Goal: Task Accomplishment & Management: Manage account settings

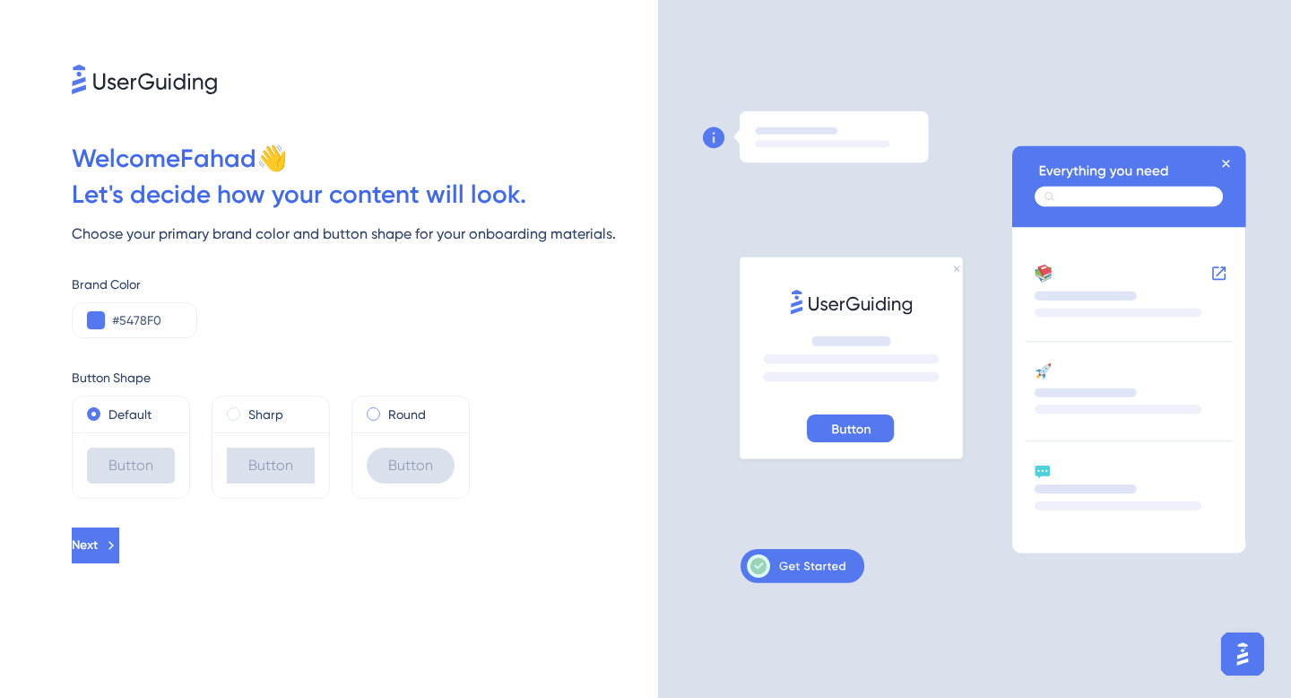
click at [388, 405] on label "Round" at bounding box center [407, 415] width 38 height 22
click at [258, 413] on label "Sharp" at bounding box center [265, 415] width 35 height 22
click at [139, 412] on label "Default" at bounding box center [129, 415] width 43 height 22
click at [370, 417] on span at bounding box center [373, 413] width 13 height 13
click at [386, 410] on input "radio" at bounding box center [386, 410] width 0 height 0
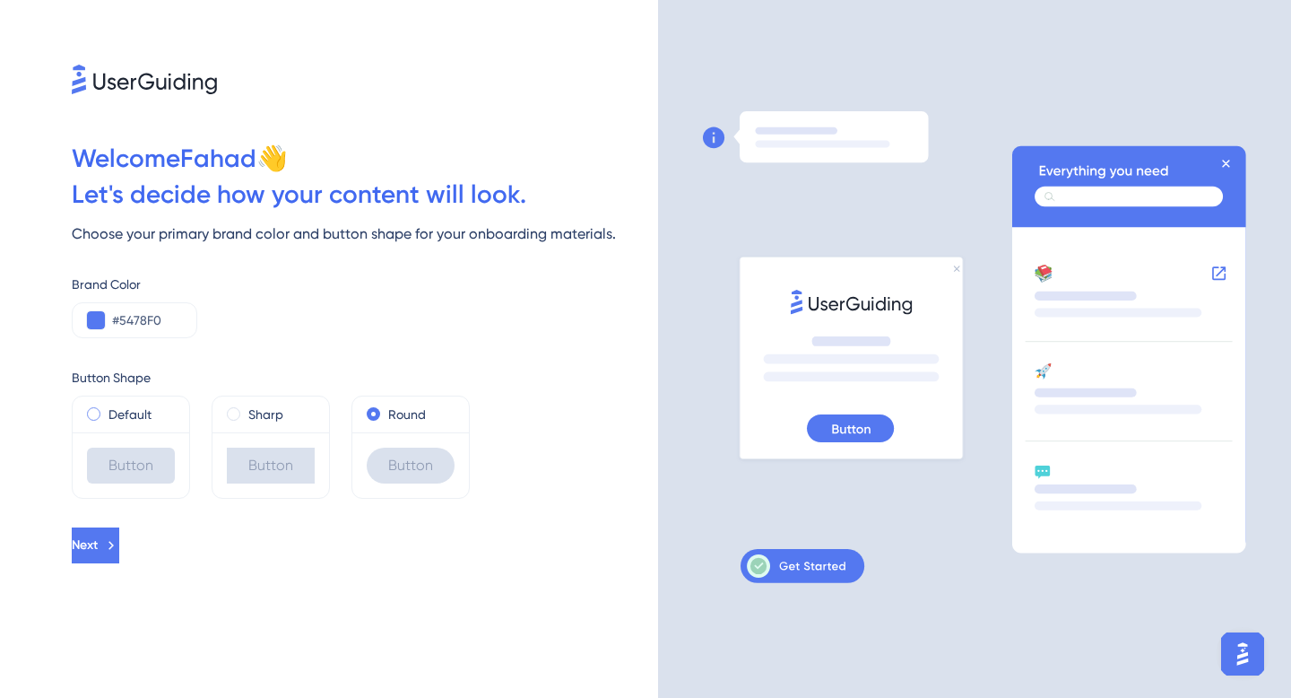
click at [121, 407] on label "Default" at bounding box center [129, 415] width 43 height 22
click at [98, 319] on button at bounding box center [96, 320] width 18 height 18
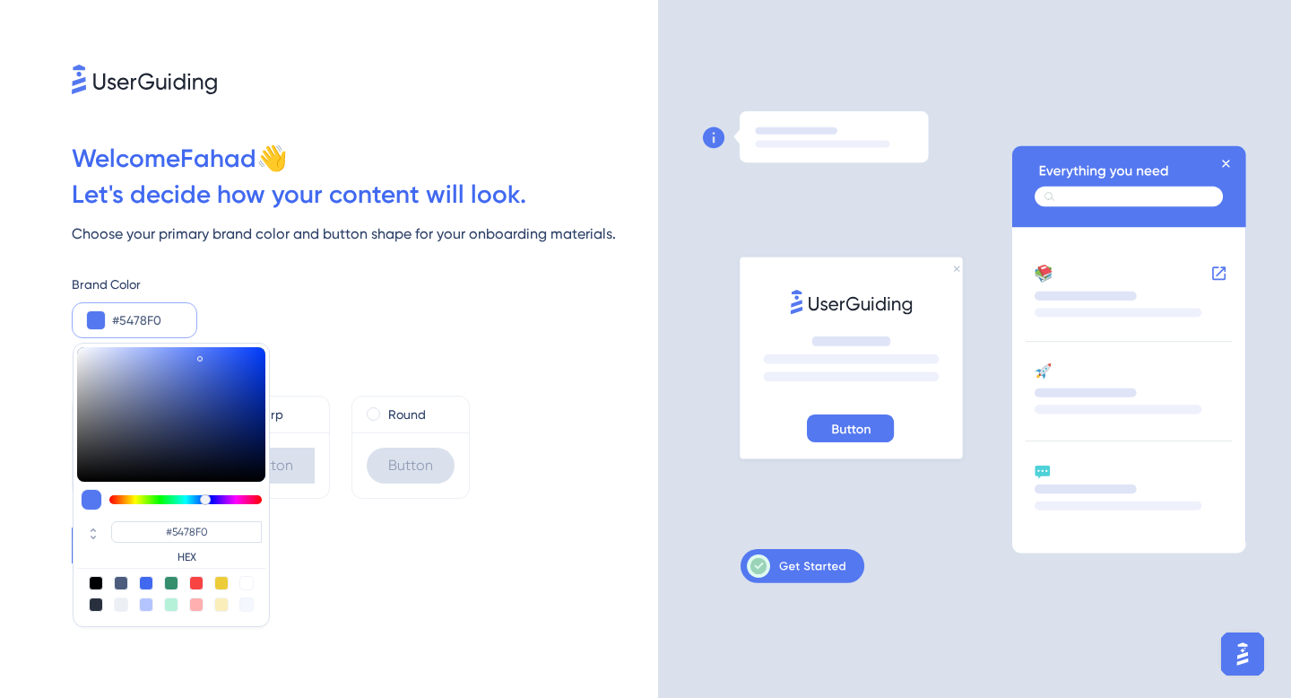
click at [171, 580] on div at bounding box center [171, 583] width 14 height 14
type input "#358e6c"
type input "#358E6C"
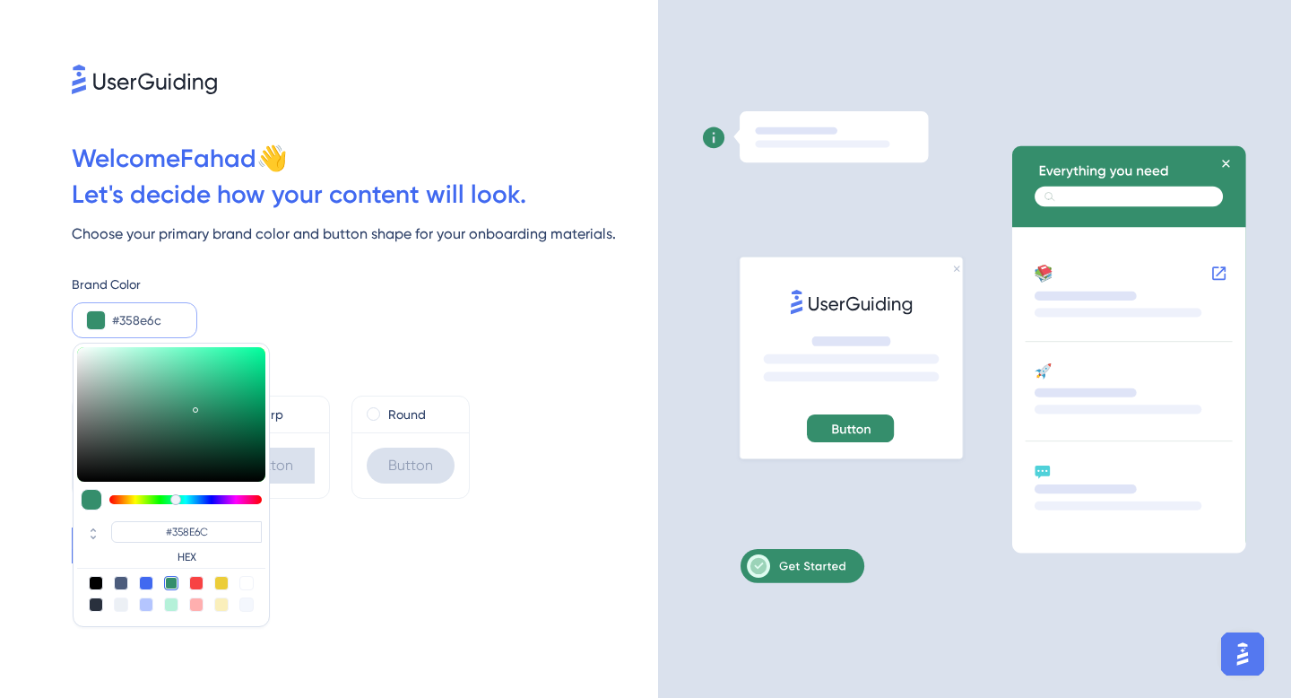
click at [335, 287] on div "Brand Color" at bounding box center [365, 284] width 586 height 22
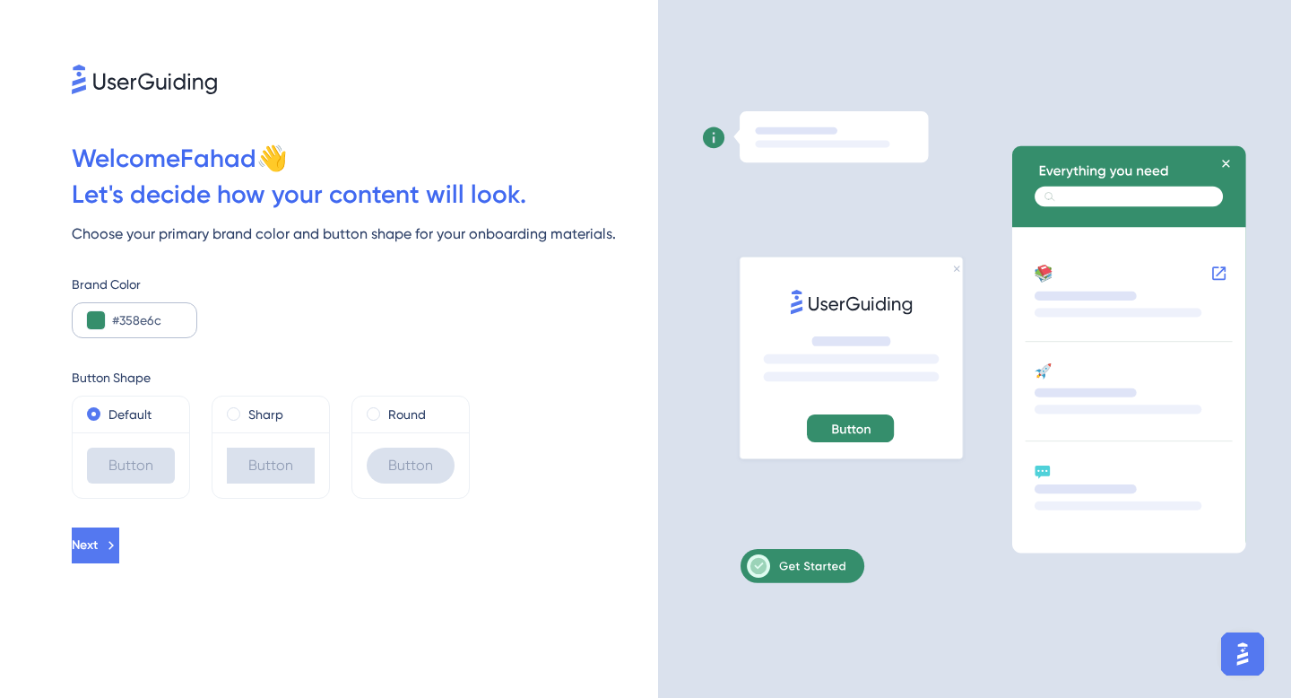
click at [90, 308] on div "#358e6c" at bounding box center [135, 320] width 126 height 36
click at [92, 327] on button at bounding box center [96, 320] width 18 height 18
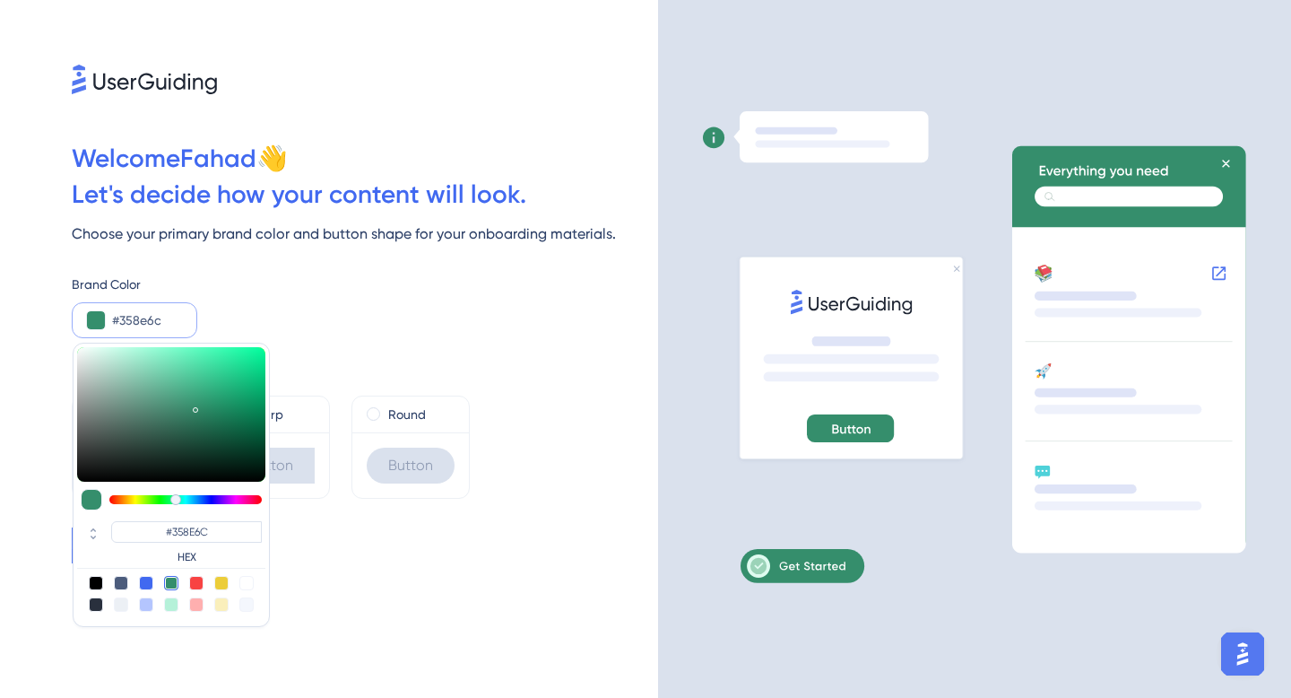
click at [168, 601] on div at bounding box center [171, 604] width 14 height 14
type input "#b5f1d9"
type input "#B5F1D9"
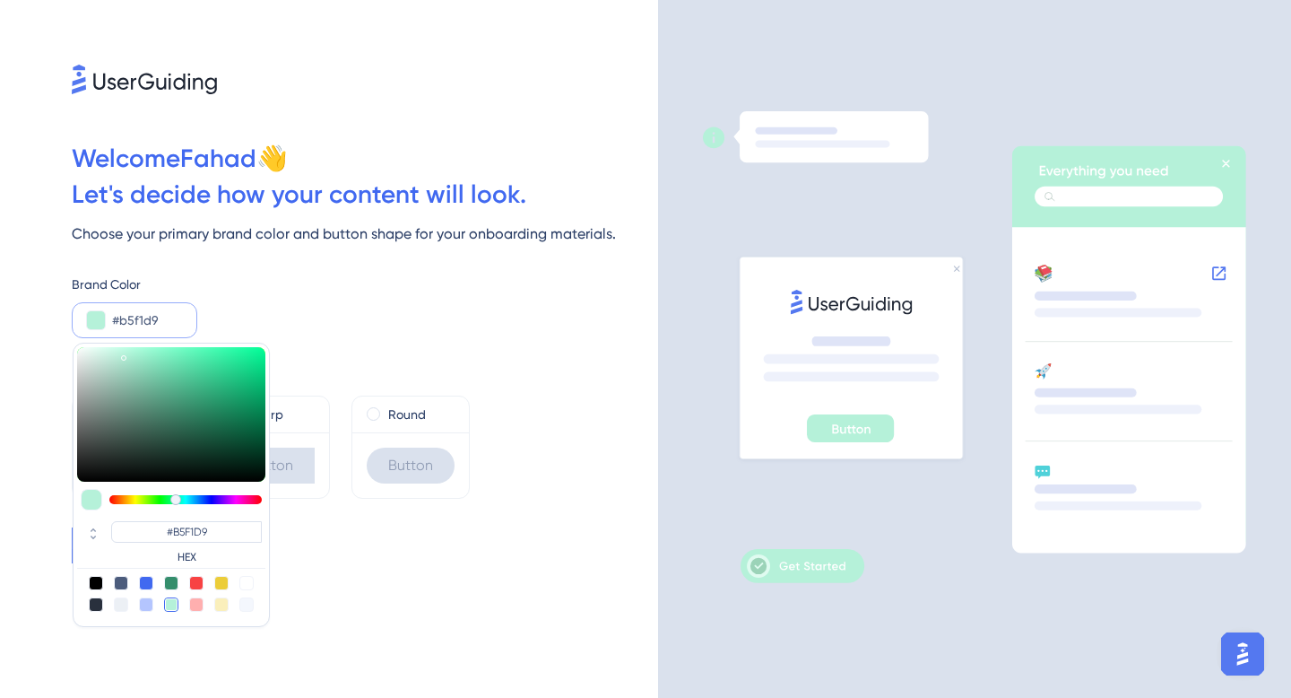
type input "#b4eed7"
type input "#B4EED7"
type input "#b3eed7"
type input "#B3EED7"
type input "#b1eed6"
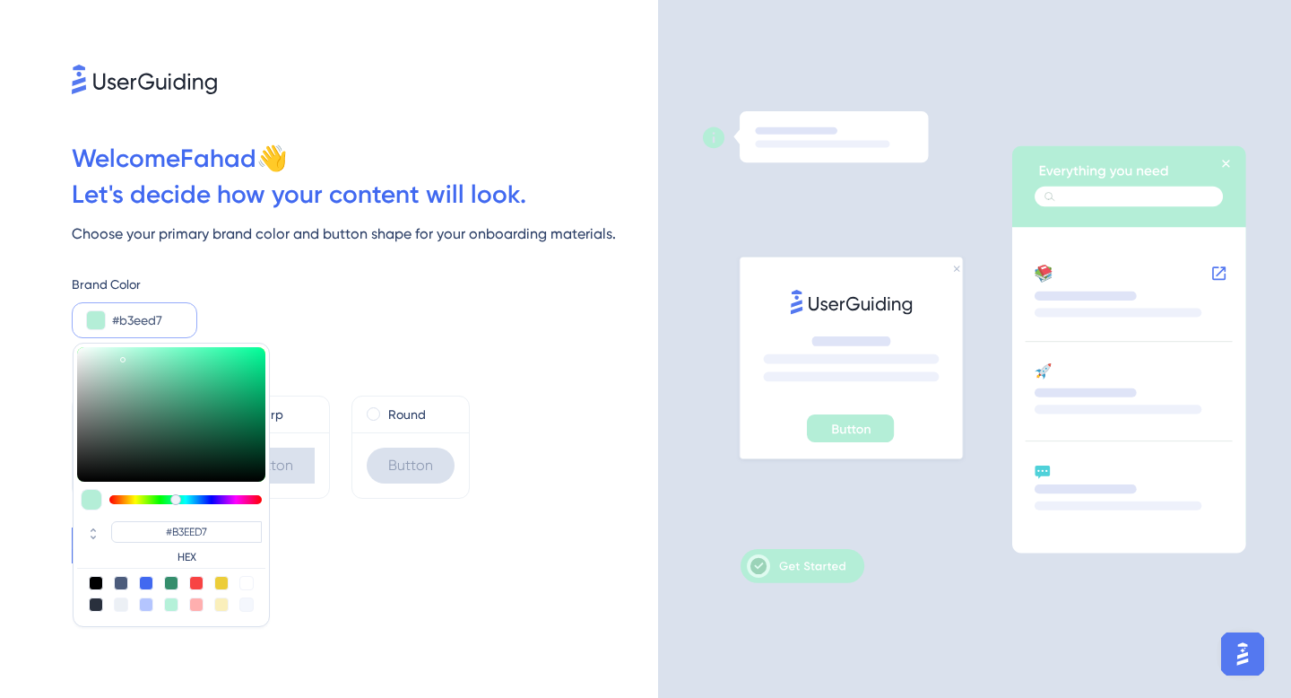
type input "#B1EED6"
type input "#adeed5"
type input "#ADEED5"
type input "#abeed4"
type input "#ABEED4"
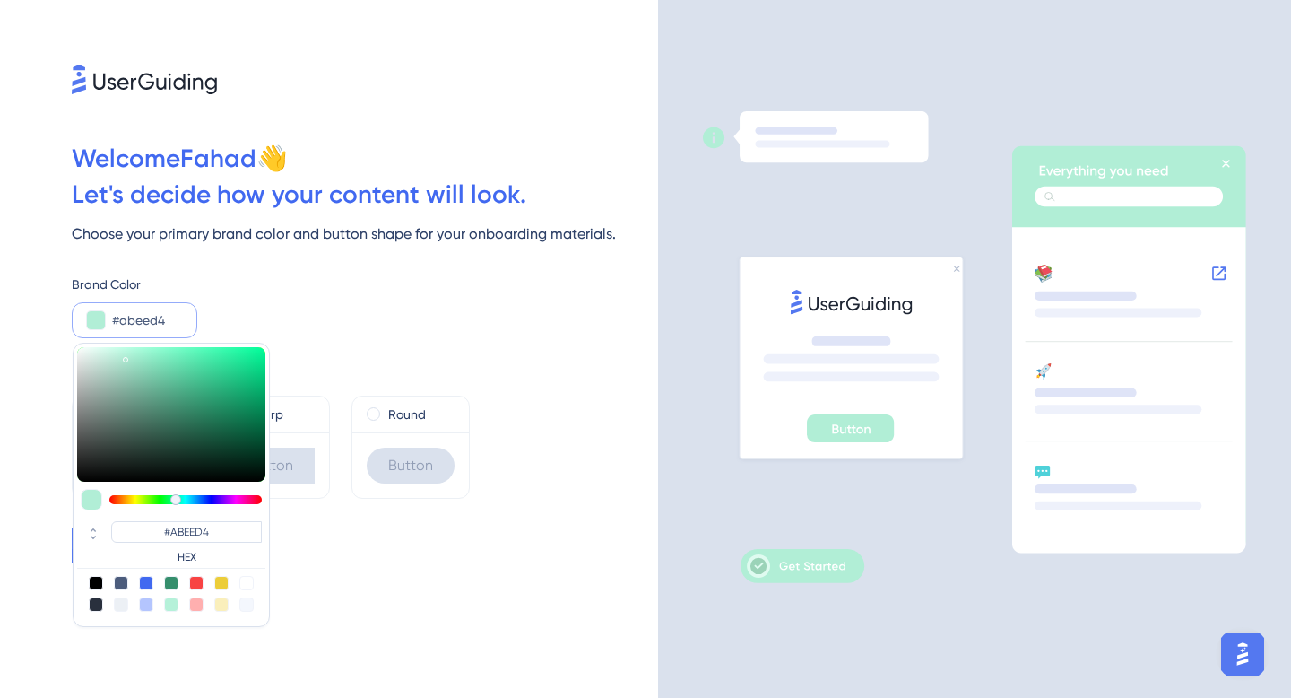
type input "#a9f0d4"
type input "#A9F0D4"
type input "#a6f1d3"
type input "#A6F1D3"
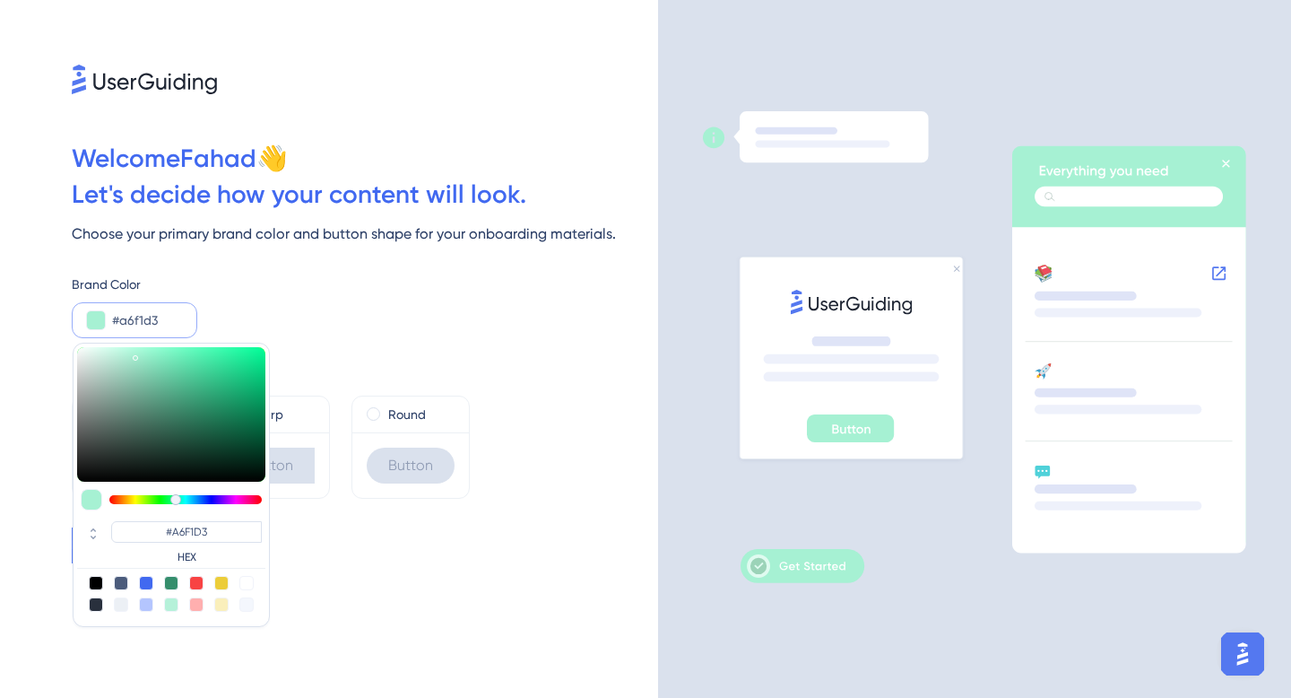
type input "#a4f3d4"
type input "#A4F3D4"
type input "#a2f3d3"
type input "#A2F3D3"
type input "#a0f8d5"
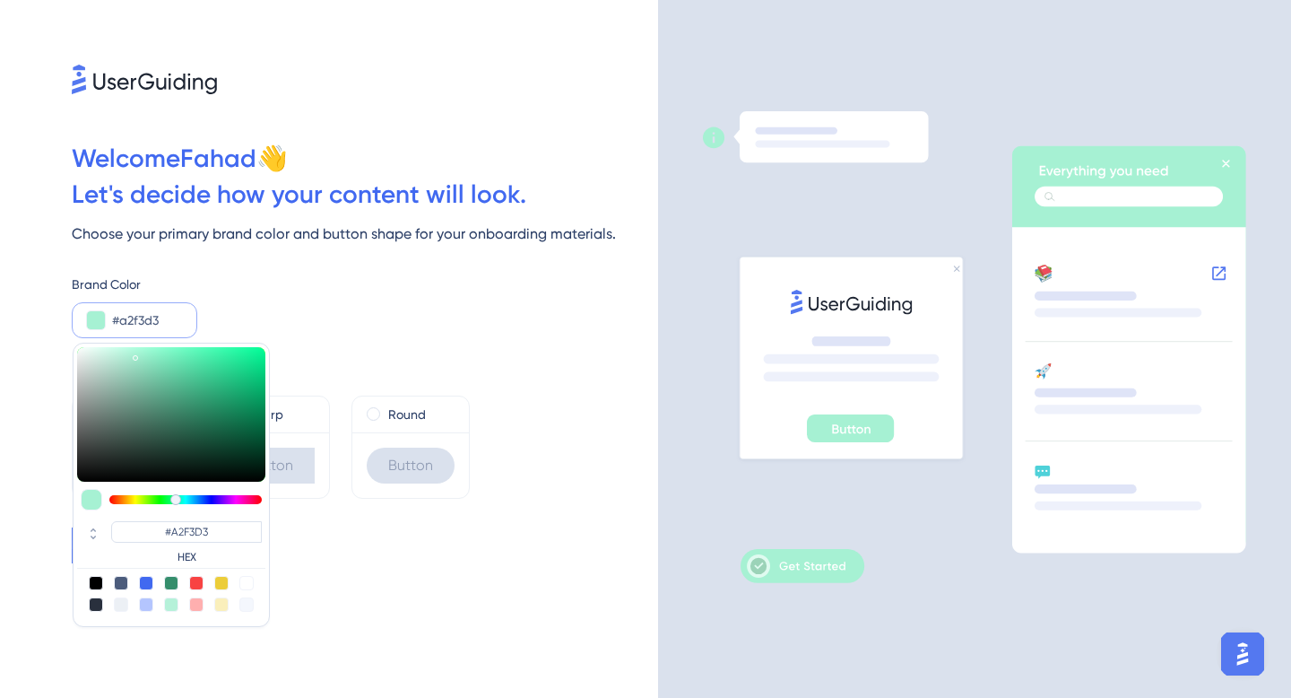
type input "#A0F8D5"
type input "#9df8d4"
type input "#9DF8D4"
type input "#9cfad5"
type input "#9CFAD5"
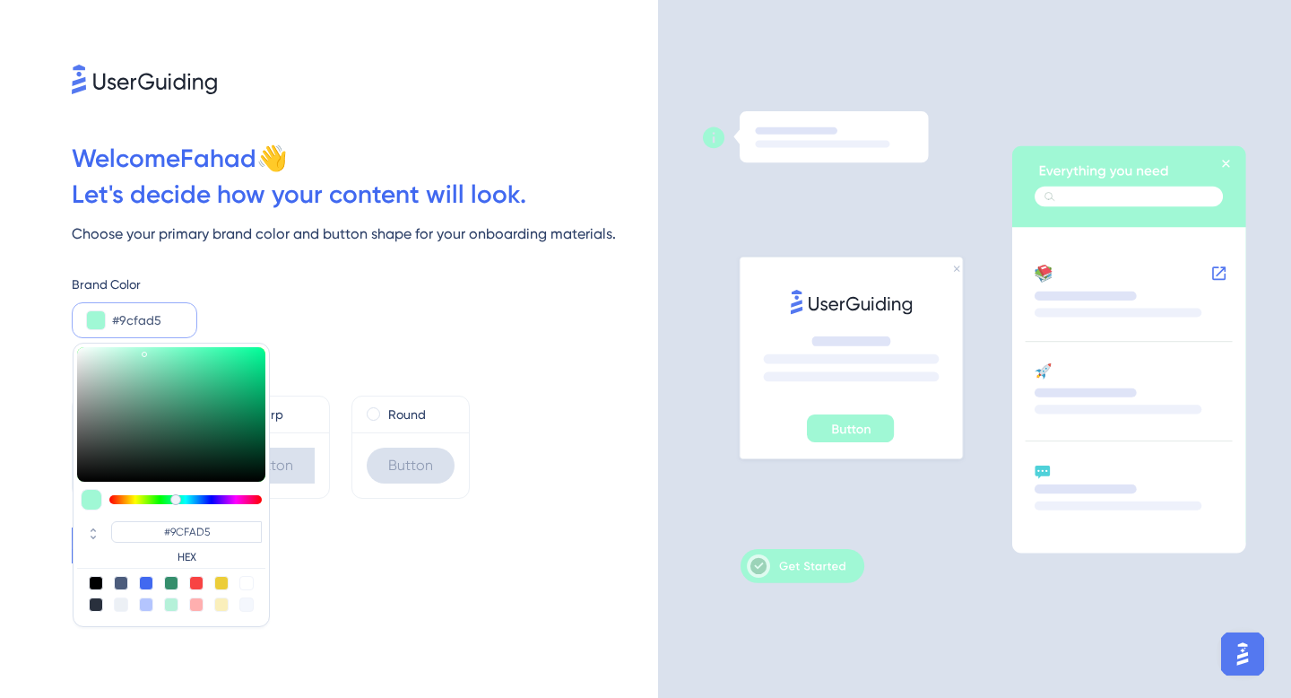
type input "#97fcd4"
type input "#97FCD4"
type input "#92fdd3"
type input "#92FDD3"
type input "#8fffd3"
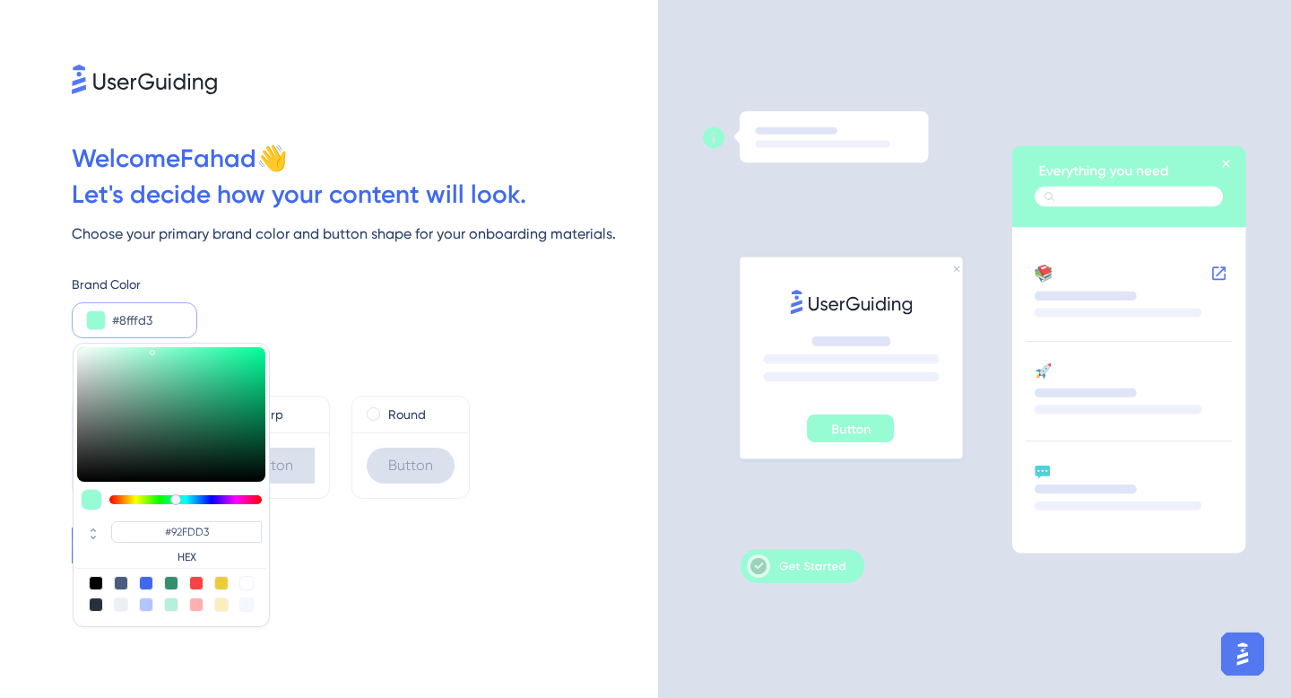
type input "#8FFFD3"
type input "#8effd3"
type input "#8EFFD3"
type input "#8cffd2"
type input "#8CFFD2"
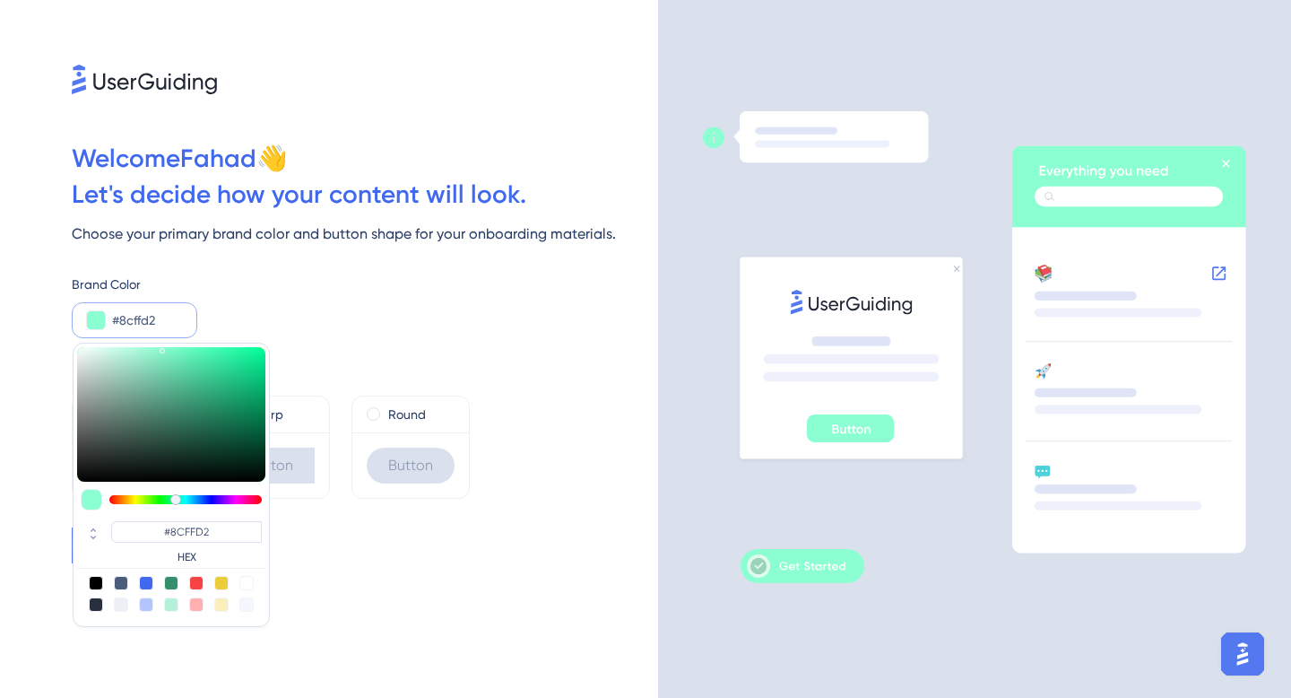
type input "#89ffd1"
type input "#89FFD1"
type input "#84ffcf"
type input "#84FFCF"
type input "#83ffcf"
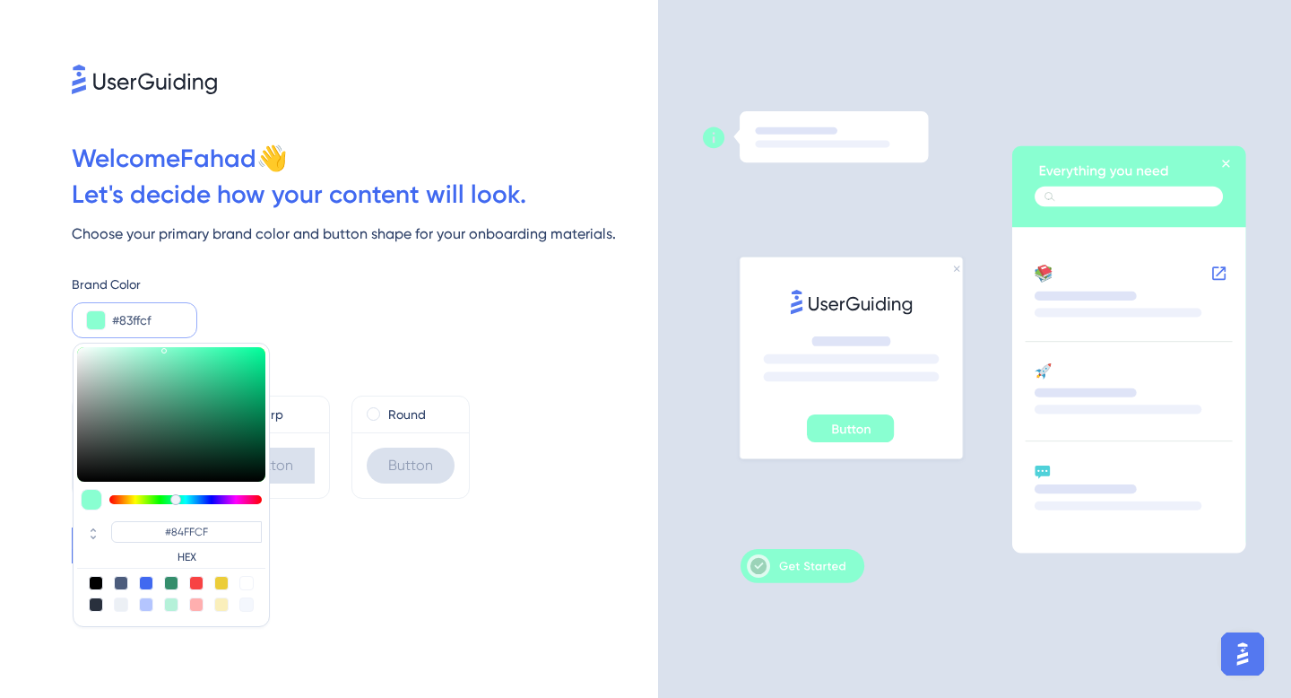
type input "#83FFCF"
type input "#82ffcf"
type input "#82FFCF"
drag, startPoint x: 123, startPoint y: 356, endPoint x: 169, endPoint y: 345, distance: 47.9
click at [169, 345] on div "#82FFCF HEX" at bounding box center [171, 485] width 197 height 284
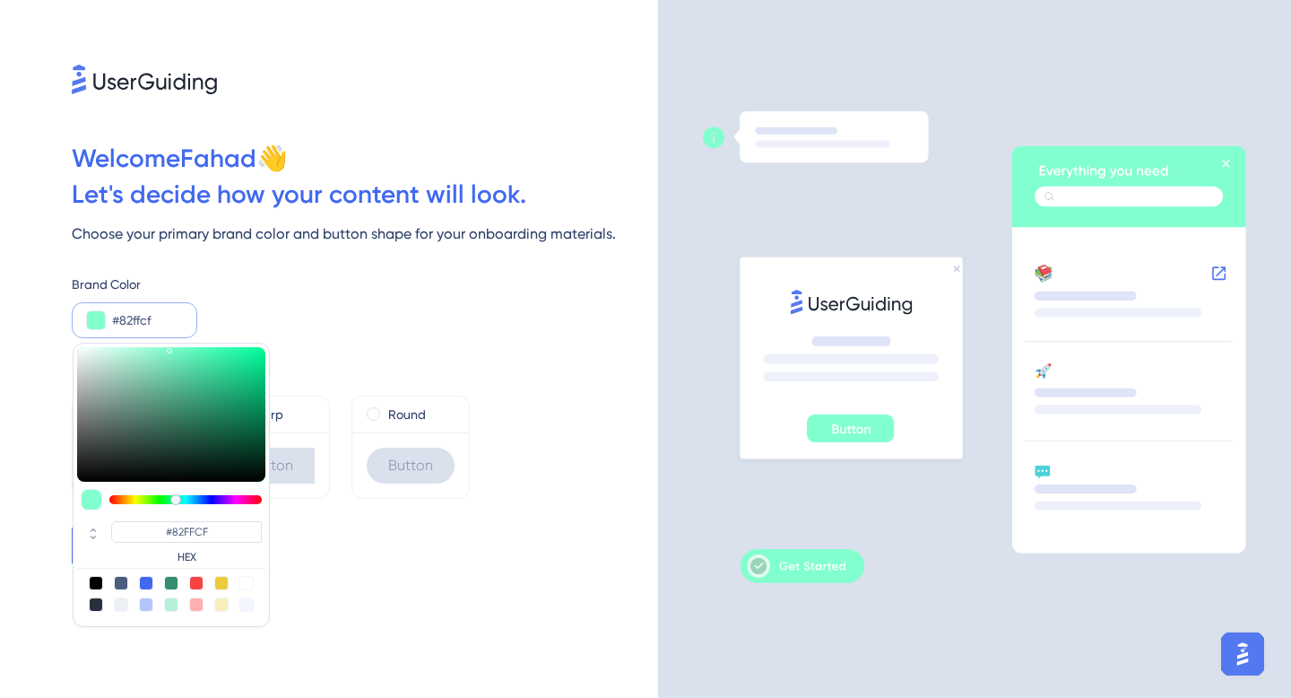
type input "#7ff6c9"
type input "#7FF6C9"
type input "#79eec2"
type input "#79EEC2"
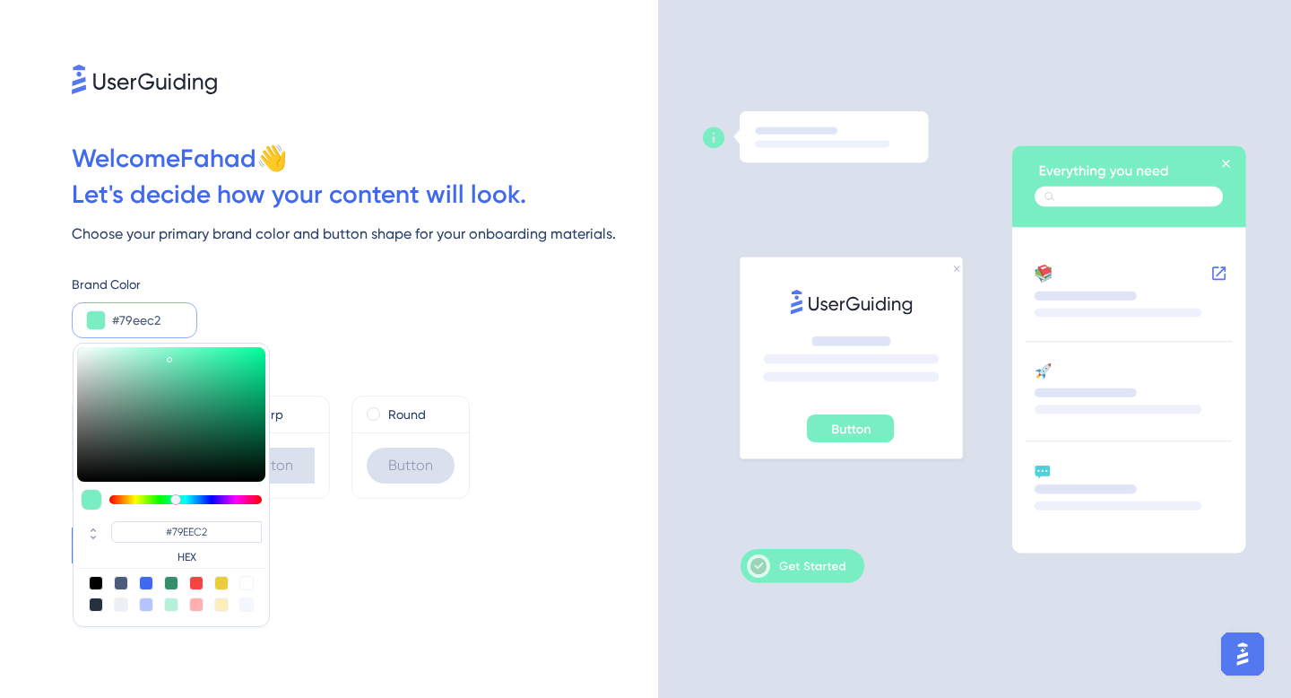
type input "#72e2b8"
type input "#72E2B8"
type input "#6edab1"
type input "#6EDAB1"
type input "#6dd8af"
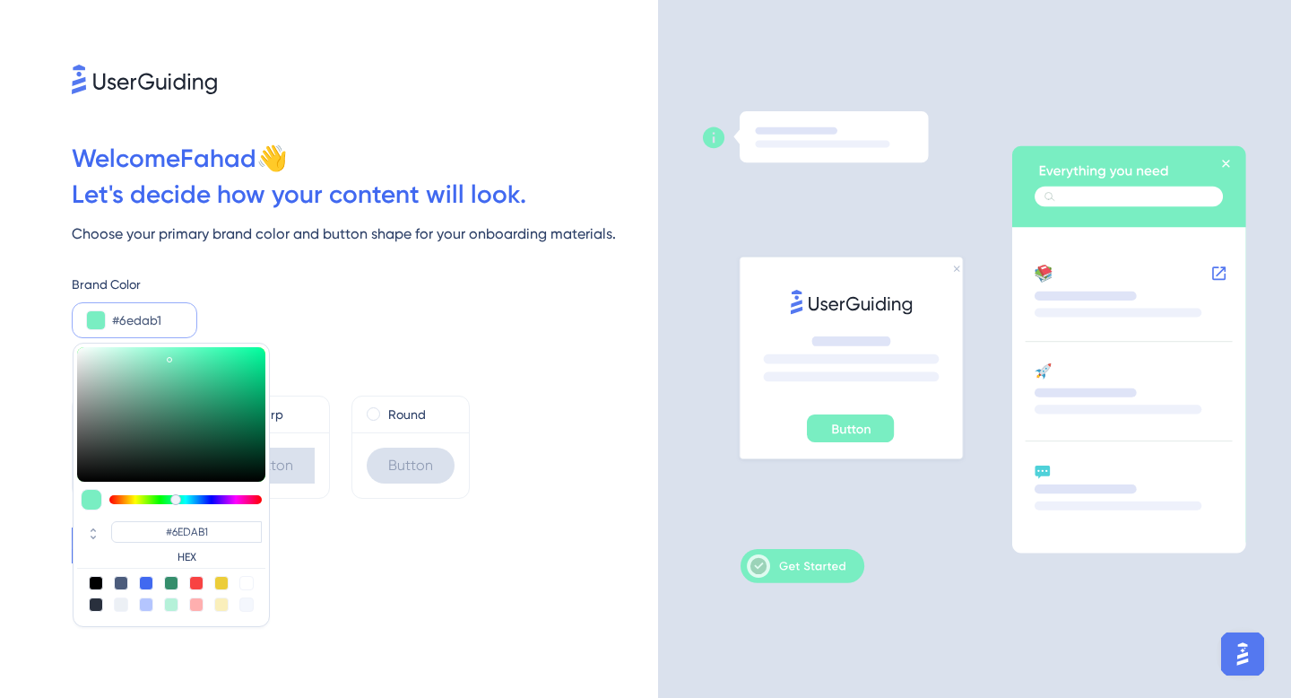
type input "#6DD8AF"
type input "#6cd8af"
type input "#6CD8AF"
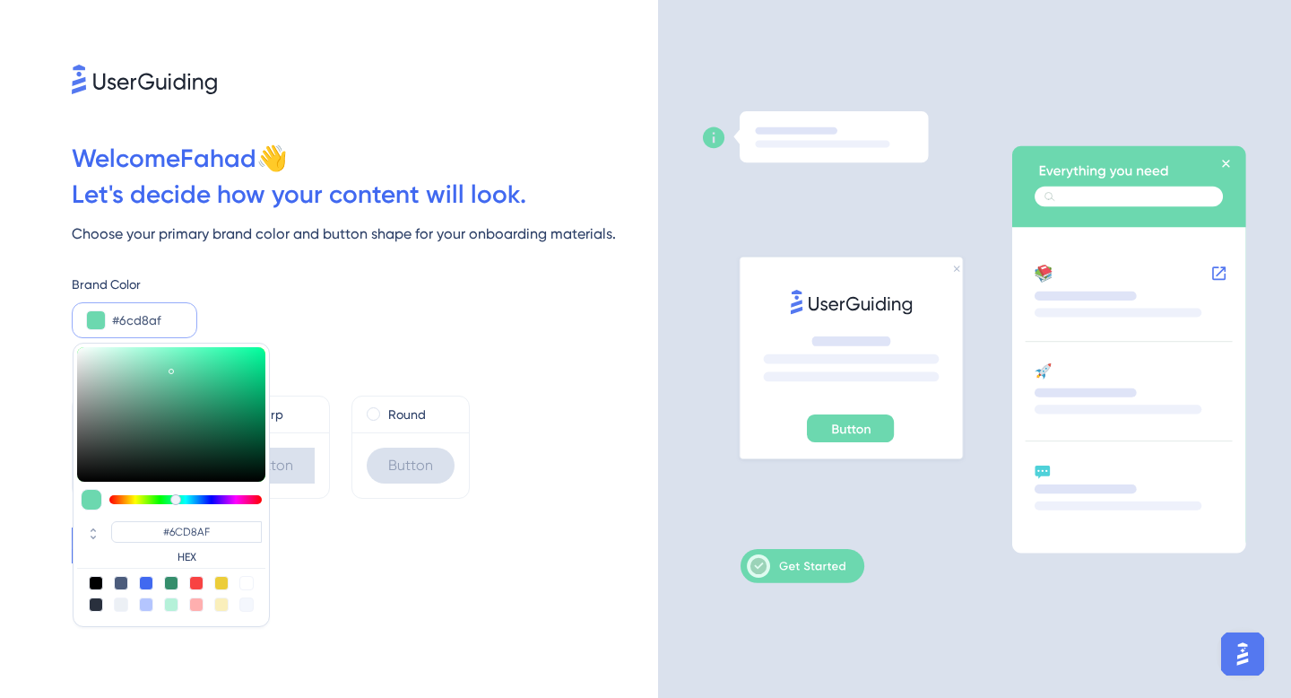
type input "#67d3aa"
type input "#67D3AA"
type input "#64cea6"
type input "#64CEA6"
type input "#63cea5"
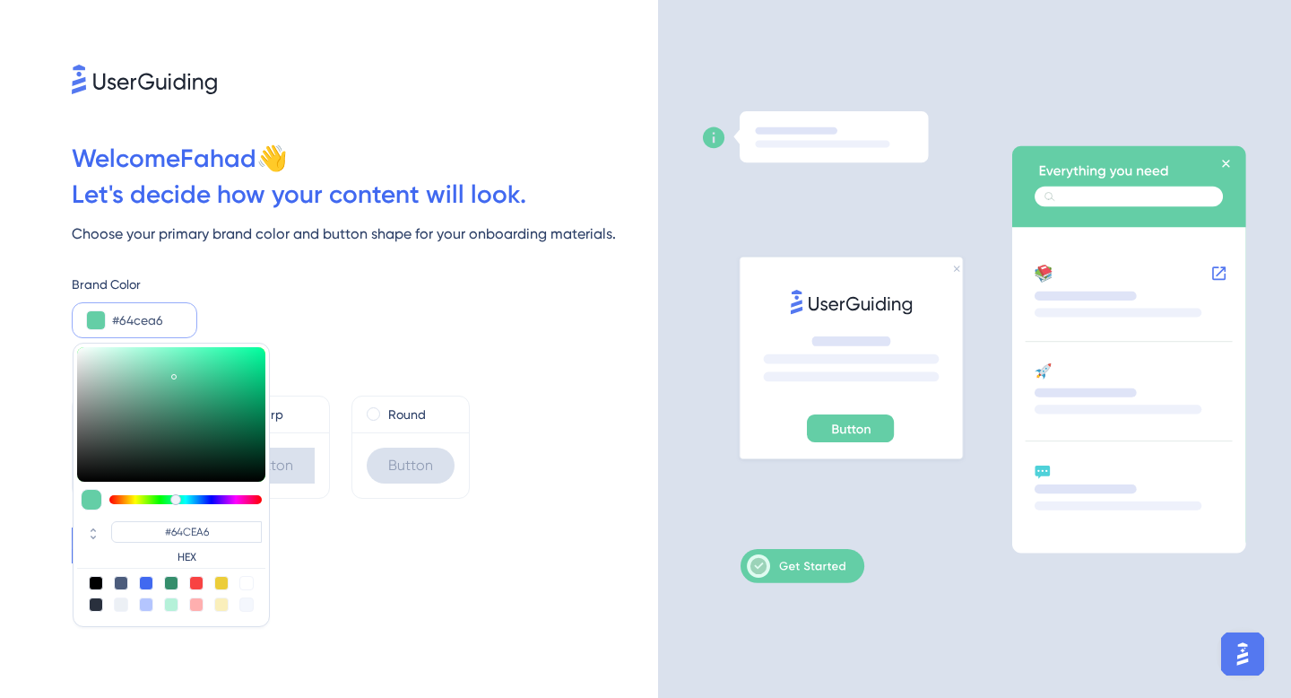
type input "#63CEA5"
type input "#62cea4"
type input "#62CEA4"
type input "#61cea3"
type input "#61CEA3"
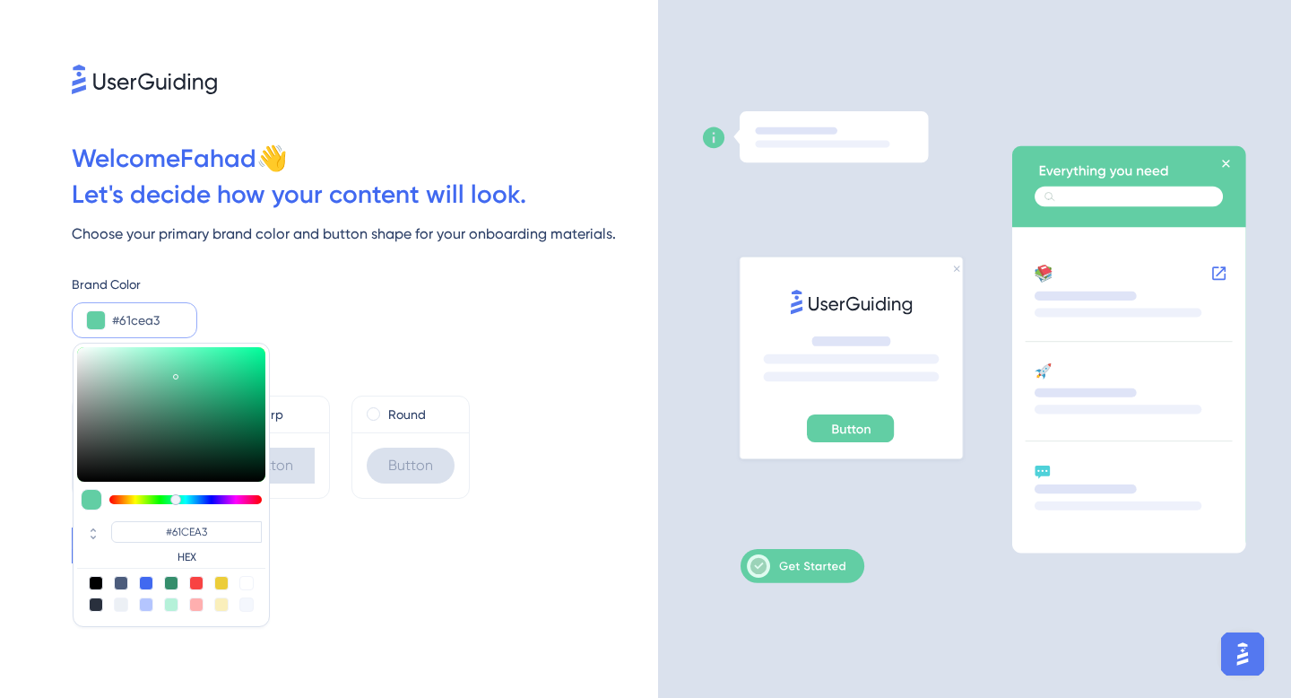
type input "#5fcca1"
type input "#5FCCA1"
type input "#60cca1"
type input "#60CCA1"
drag, startPoint x: 169, startPoint y: 352, endPoint x: 177, endPoint y: 374, distance: 23.8
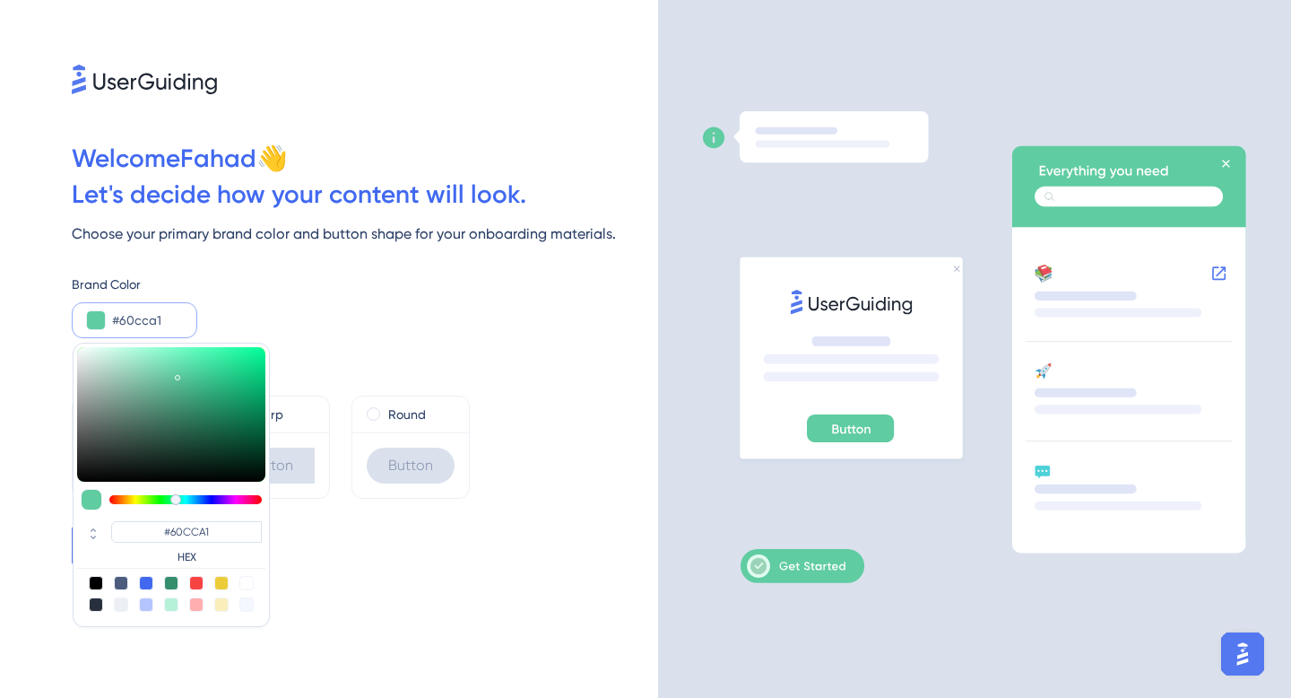
click at [178, 374] on div at bounding box center [179, 377] width 3 height 6
click at [259, 309] on div "Brand Color #60cca1 #60CCA1 HEX" at bounding box center [365, 305] width 586 height 65
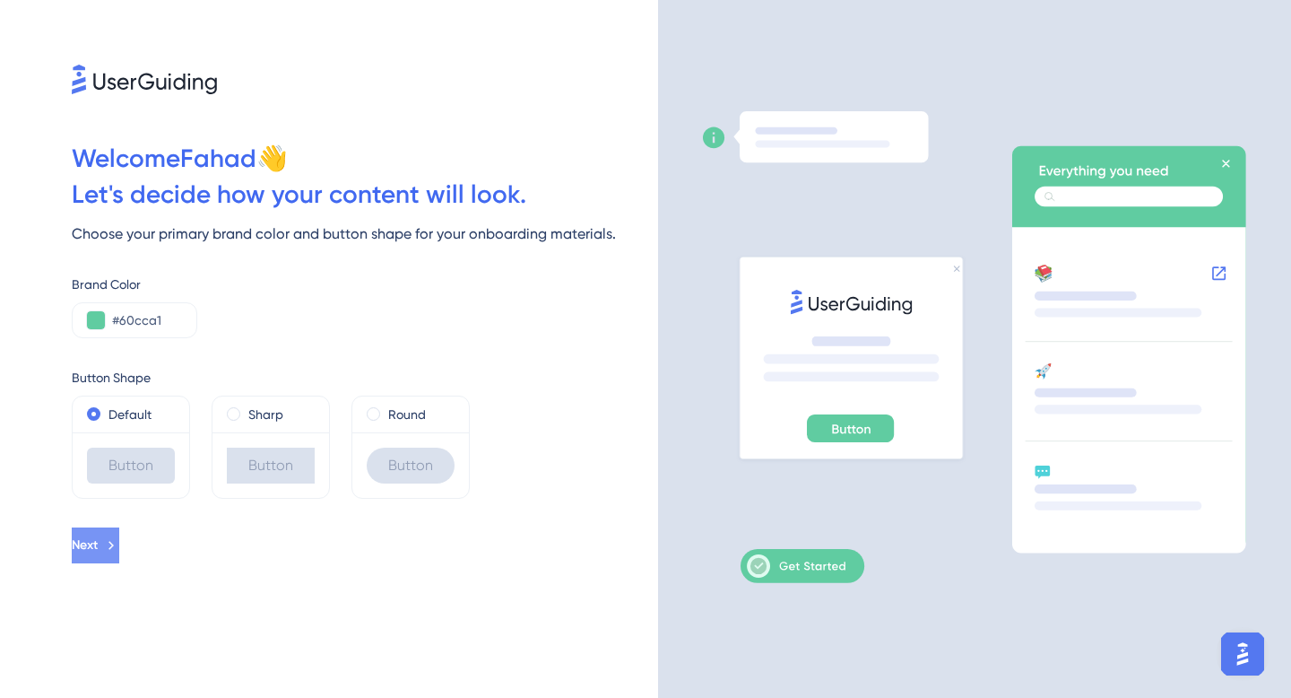
click at [98, 543] on span "Next" at bounding box center [85, 545] width 26 height 22
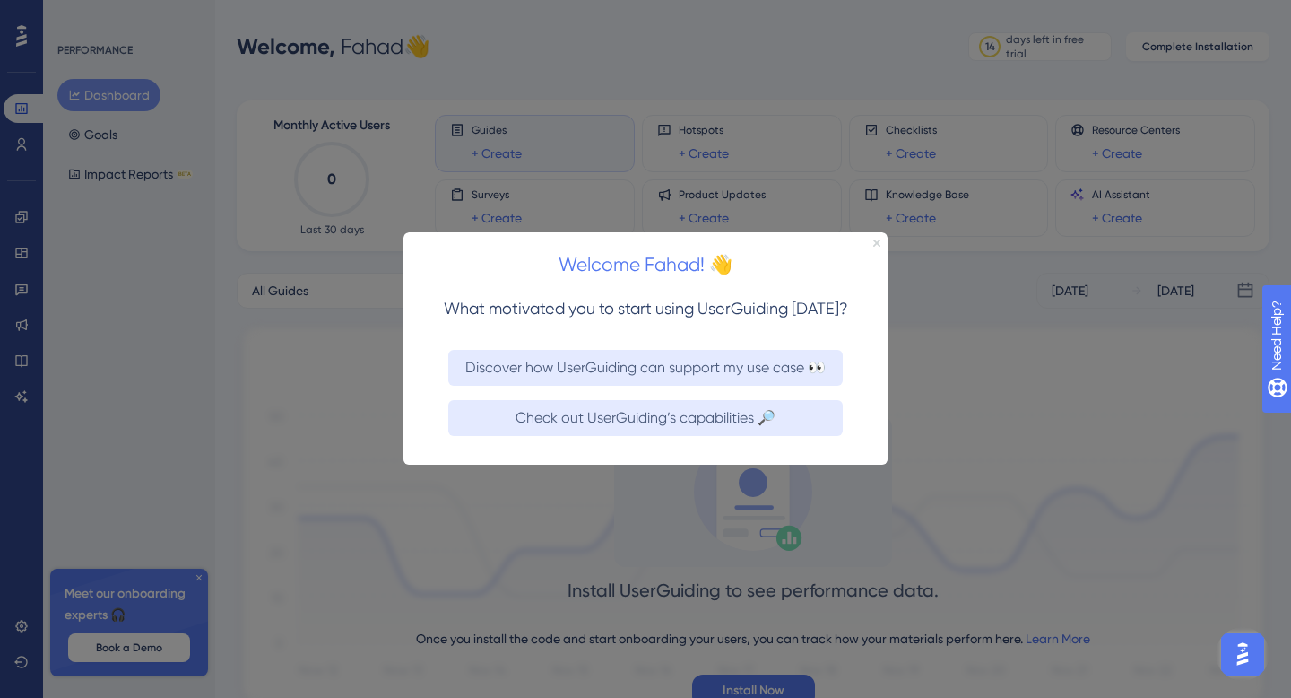
click at [877, 245] on icon "Close Preview" at bounding box center [876, 242] width 7 height 7
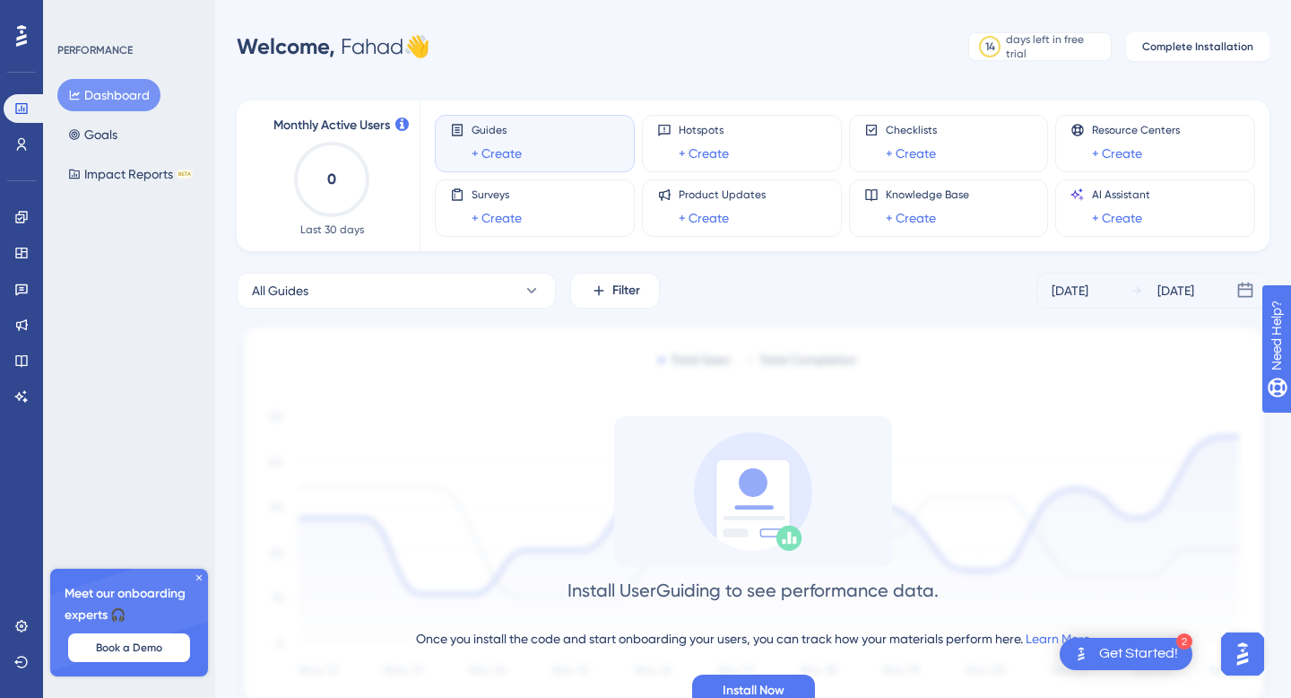
click at [523, 152] on div "Guides + Create" at bounding box center [534, 143] width 169 height 41
click at [500, 136] on span "Guides" at bounding box center [497, 130] width 50 height 14
click at [503, 148] on link "+ Create" at bounding box center [497, 154] width 50 height 22
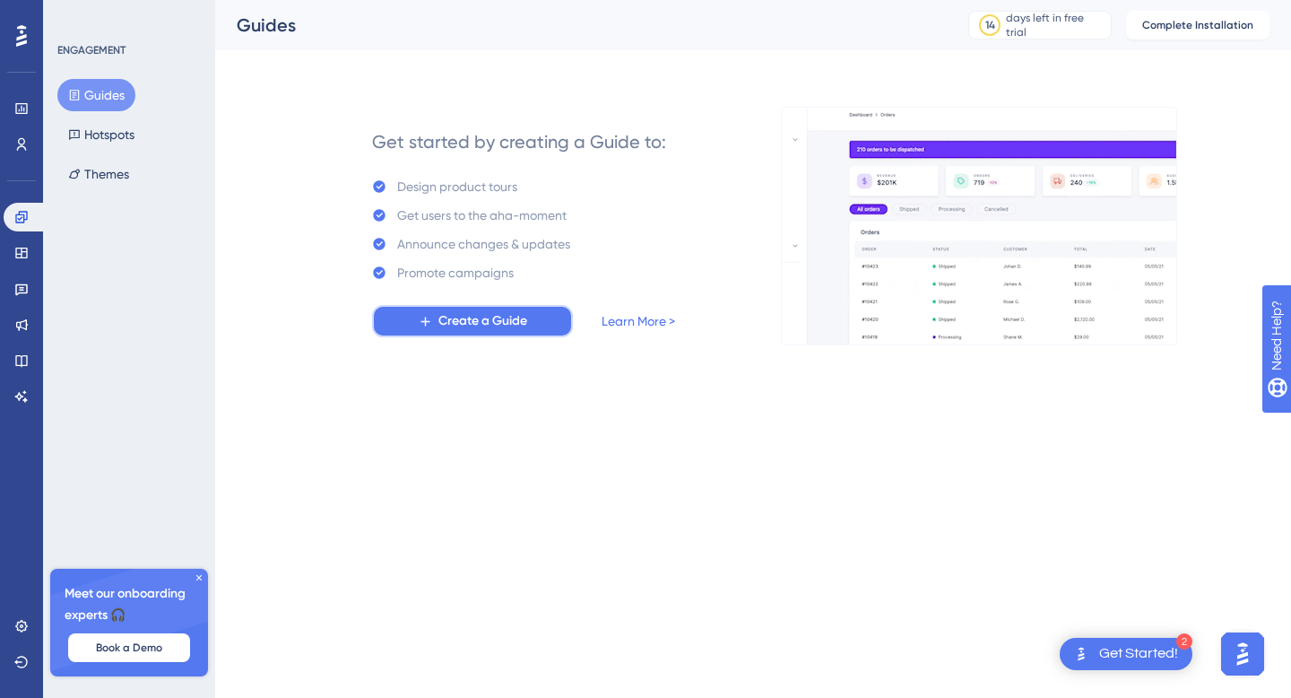
click at [489, 317] on span "Create a Guide" at bounding box center [482, 321] width 89 height 22
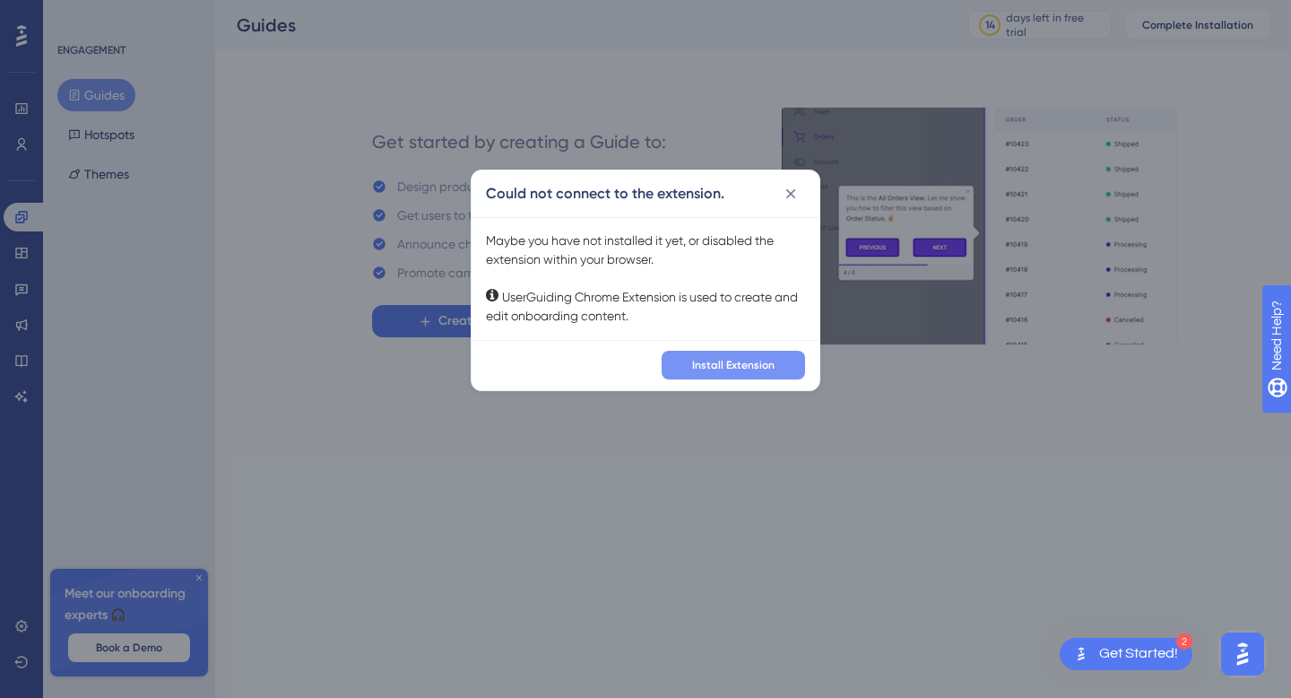
click at [734, 360] on span "Install Extension" at bounding box center [733, 365] width 82 height 14
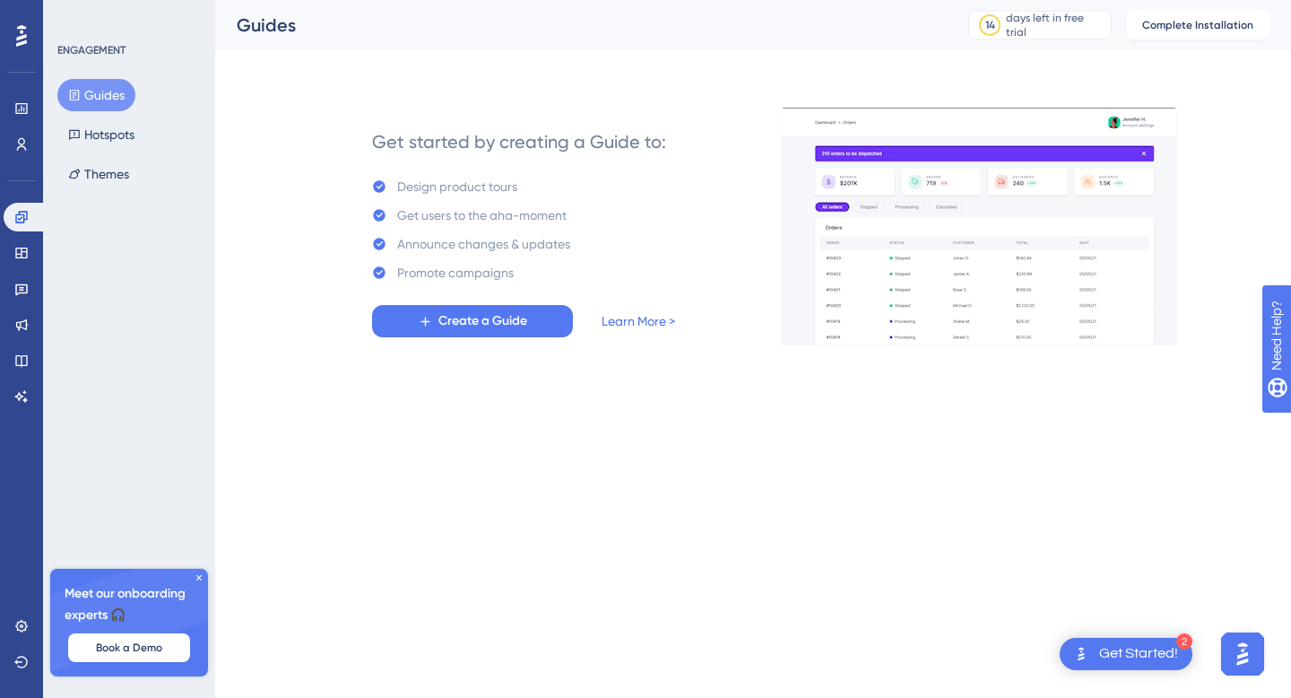
click at [485, 318] on span "Create a Guide" at bounding box center [482, 321] width 89 height 22
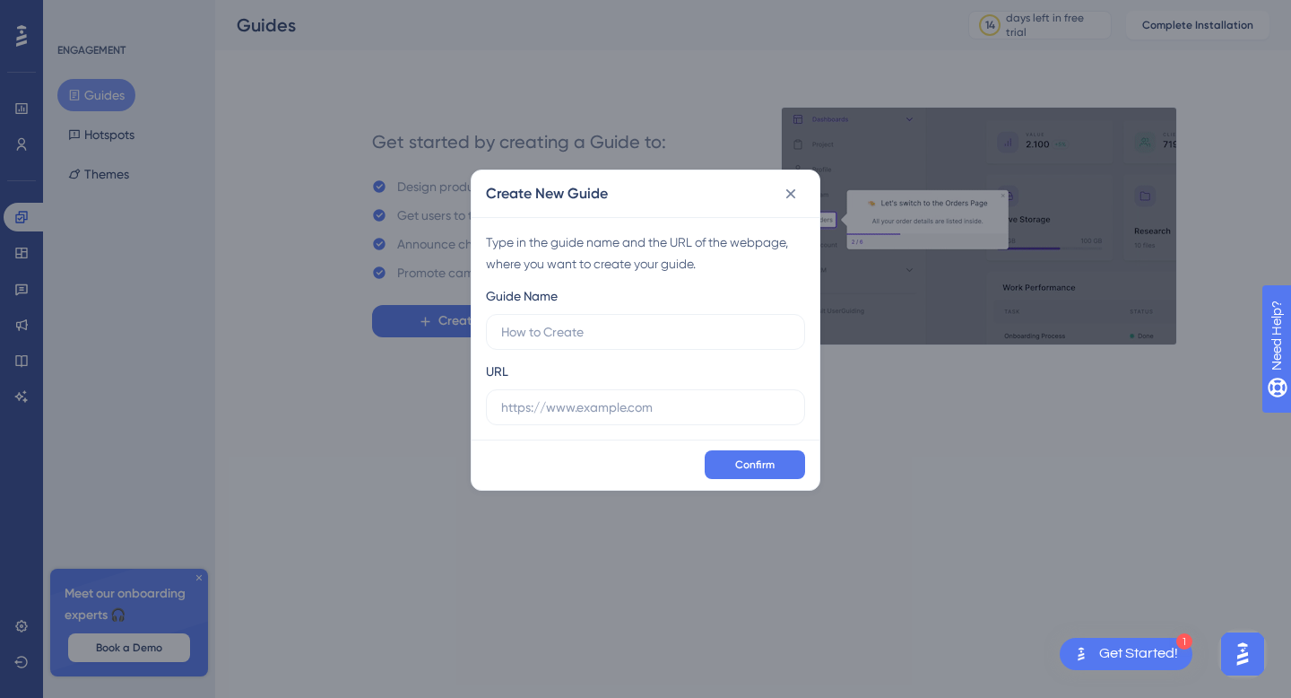
click at [651, 278] on div "Type in the guide name and the URL of the webpage, where you want to create you…" at bounding box center [646, 328] width 348 height 222
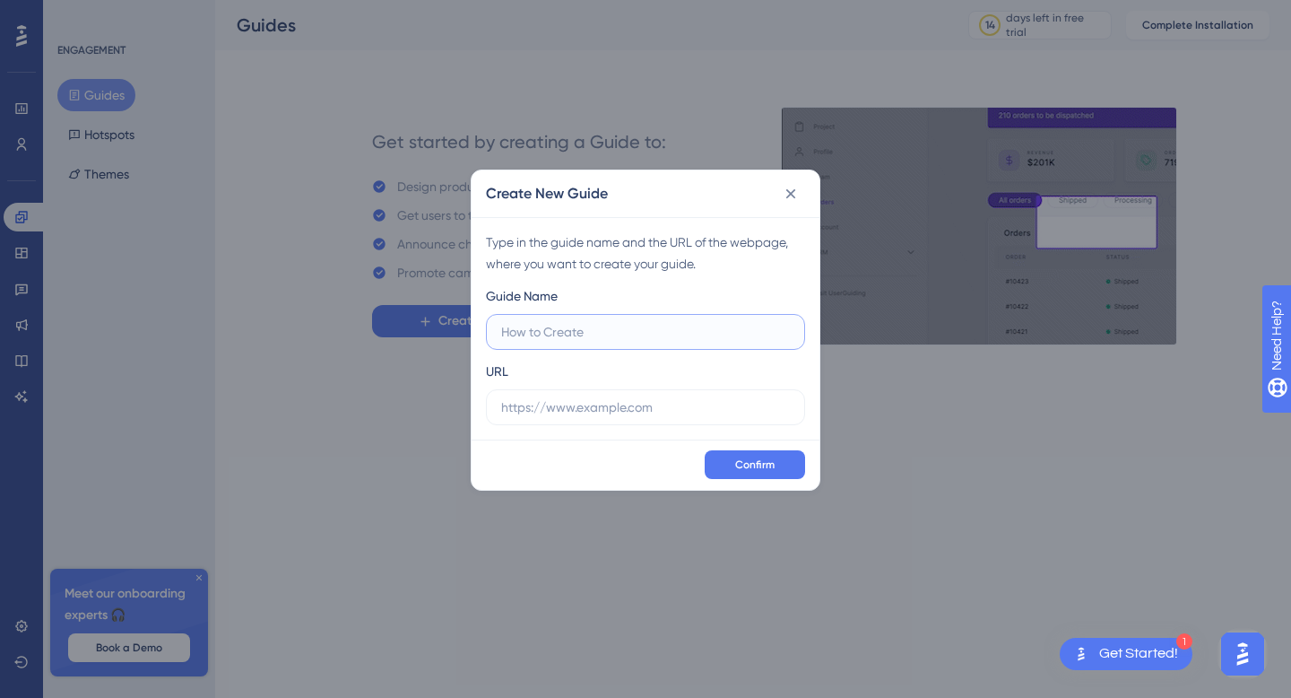
click at [603, 334] on input "text" at bounding box center [645, 332] width 289 height 20
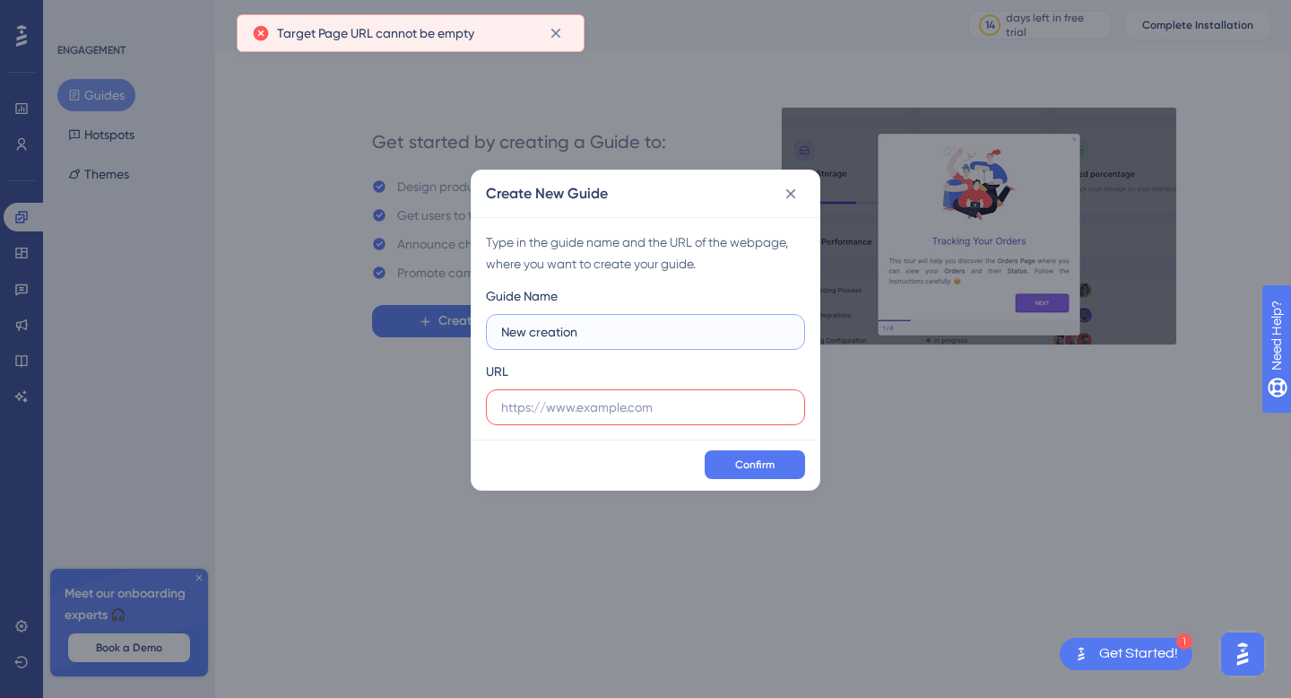
type input "New creation"
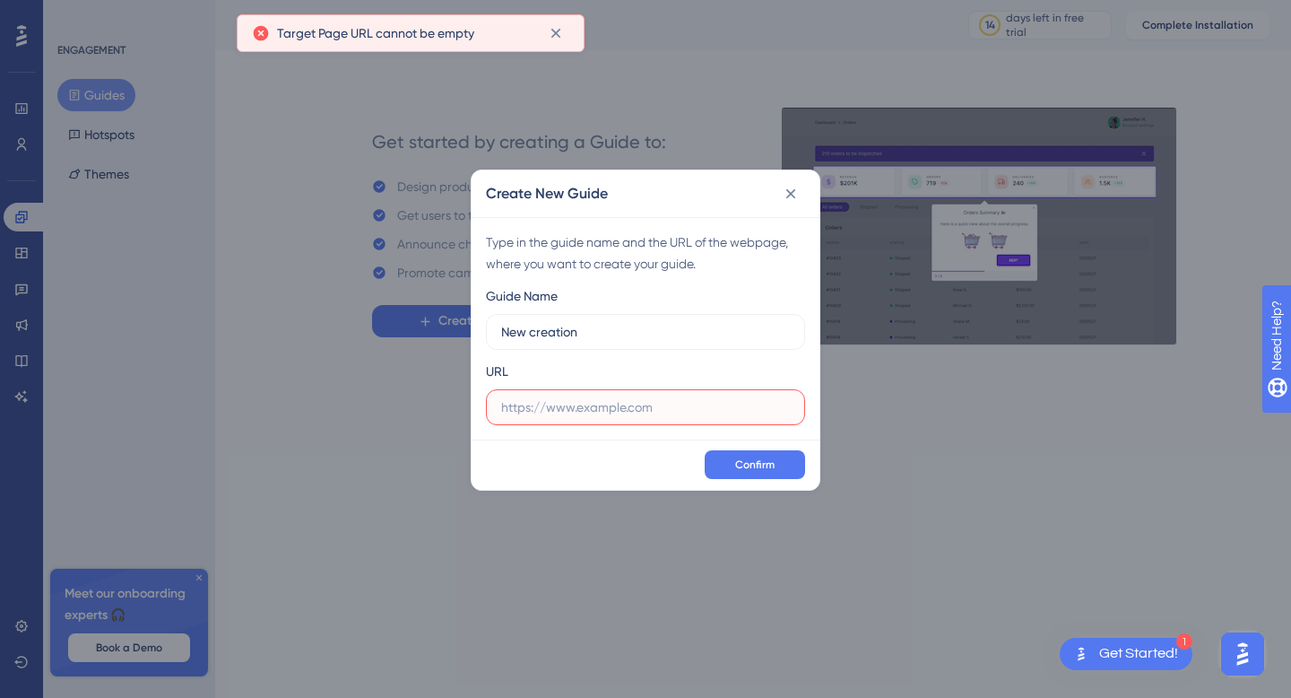
click at [569, 408] on input "text" at bounding box center [645, 407] width 289 height 20
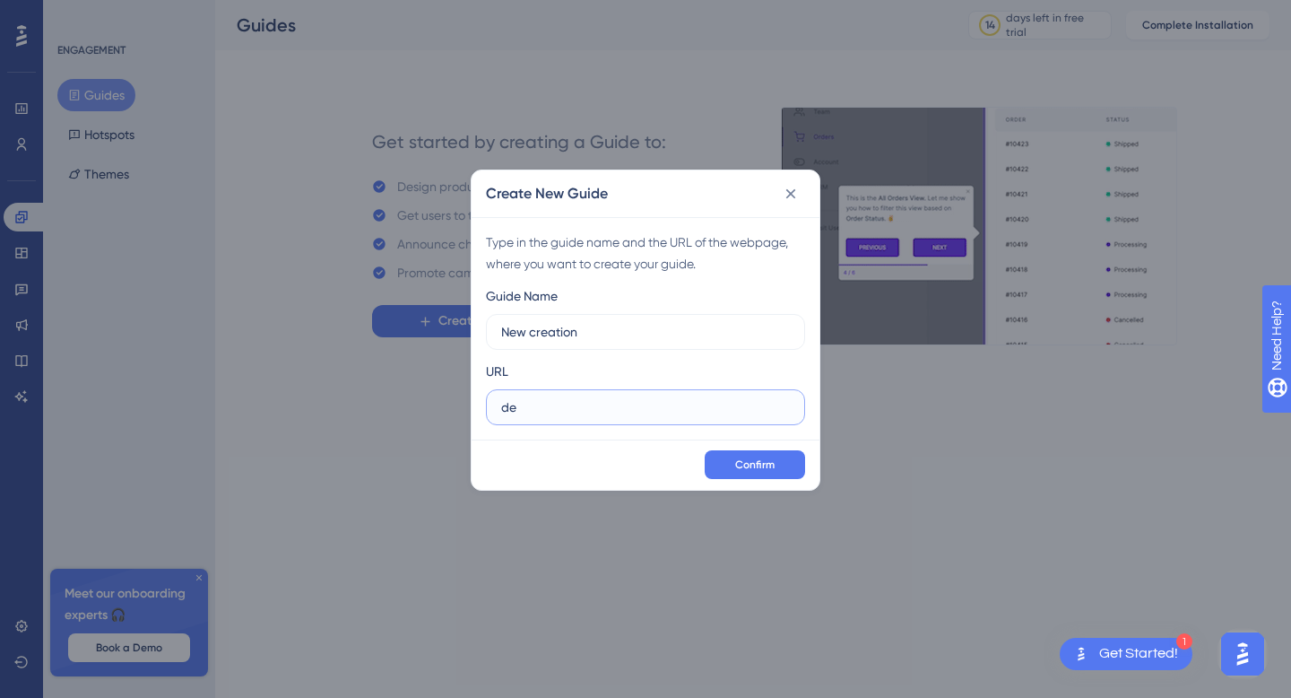
type input "d"
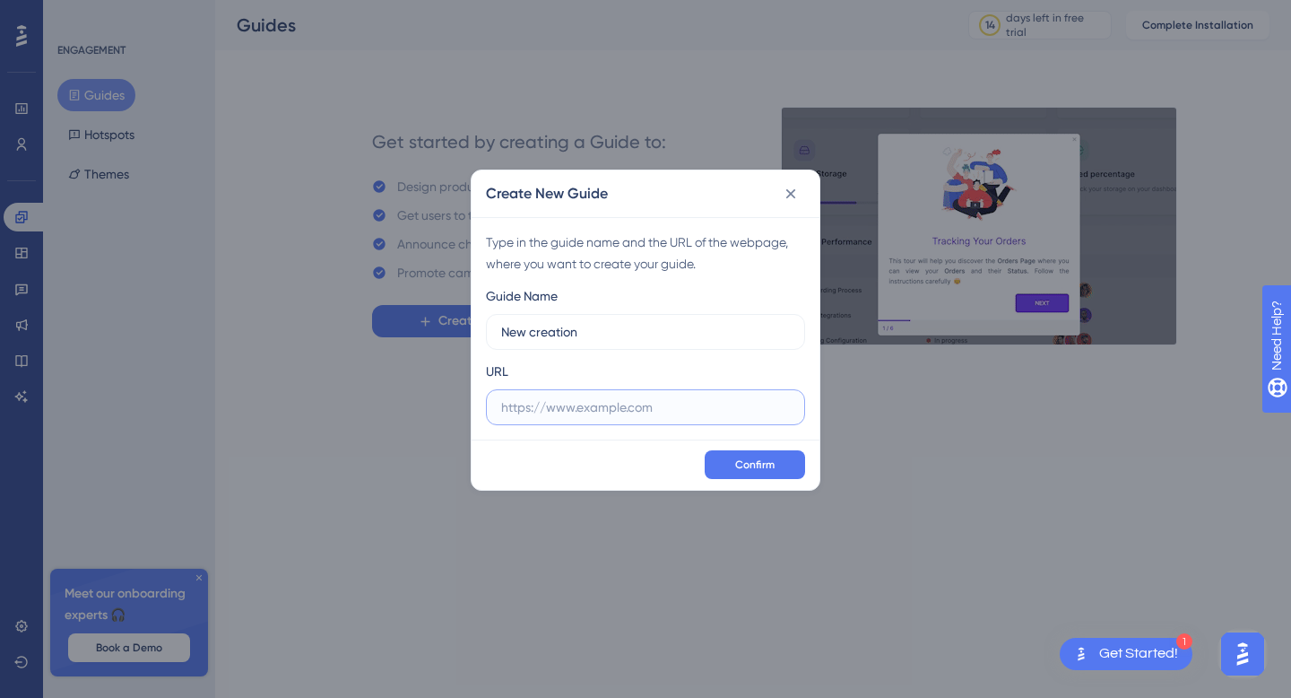
paste input "https://dev.malathhelp.com/login"
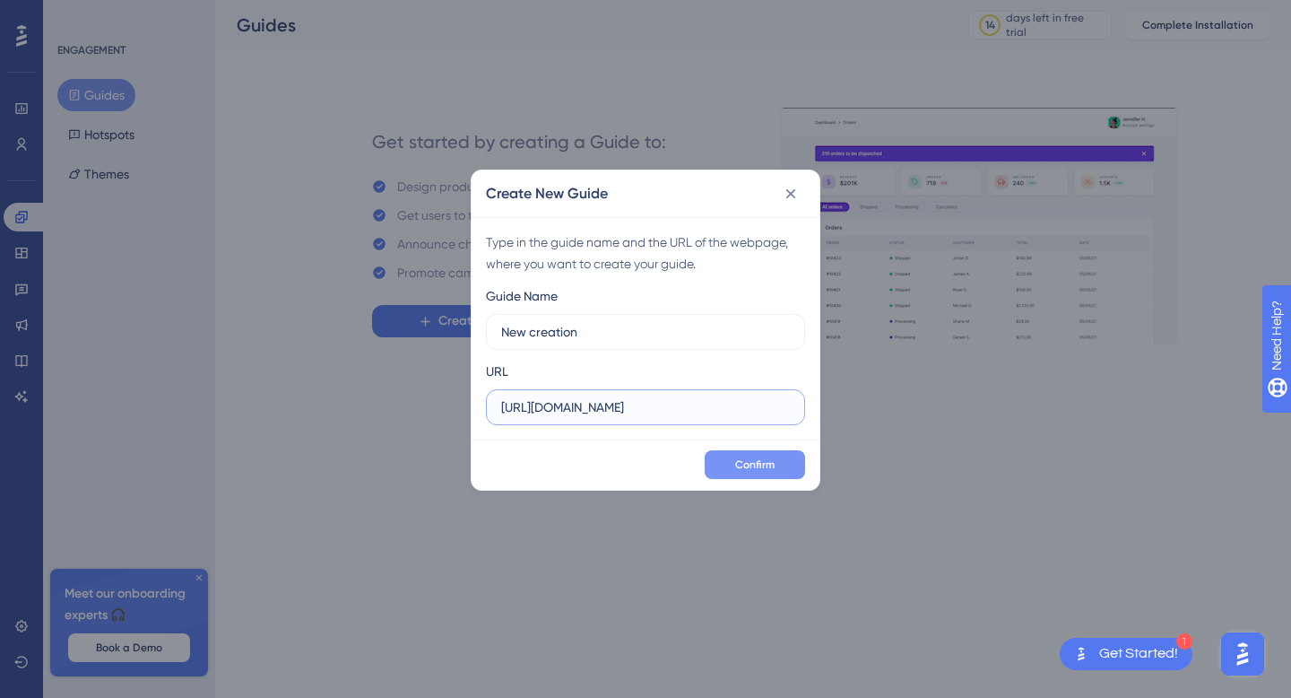
type input "https://dev.malathhelp.com/"
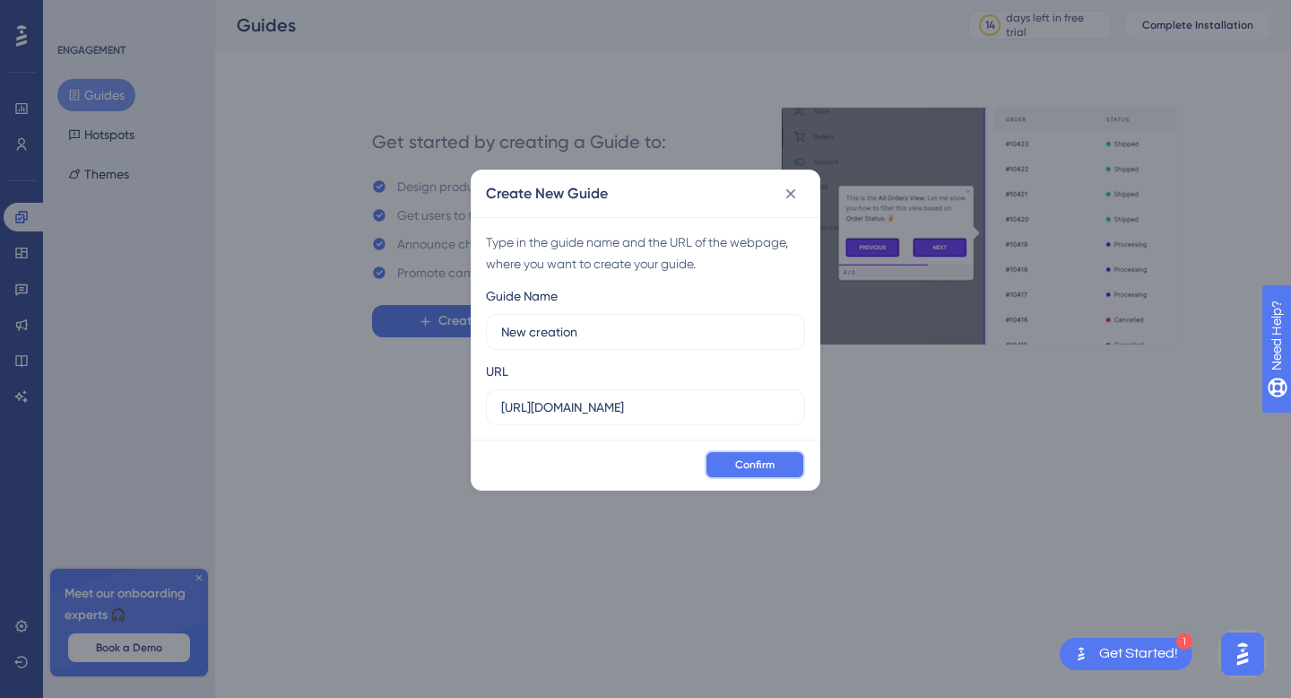
click at [729, 457] on button "Confirm" at bounding box center [755, 464] width 100 height 29
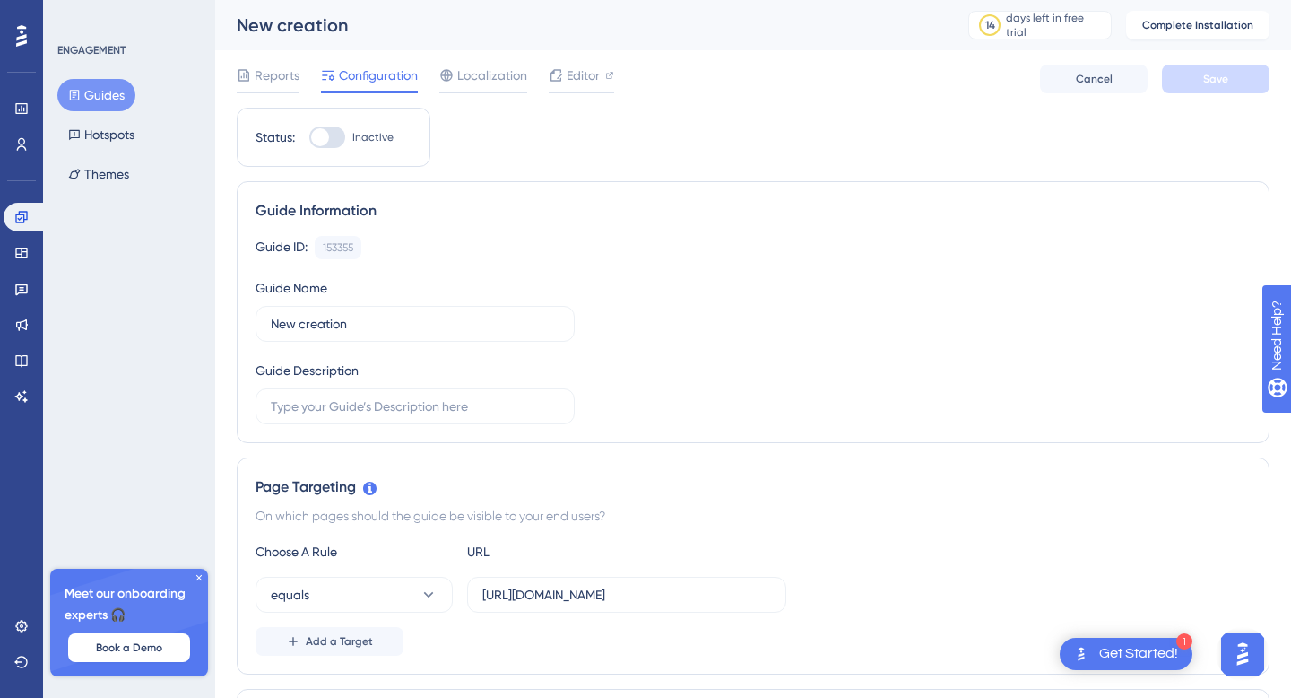
click at [326, 144] on div at bounding box center [327, 137] width 36 height 22
click at [309, 138] on input "Inactive" at bounding box center [308, 137] width 1 height 1
checkbox input "false"
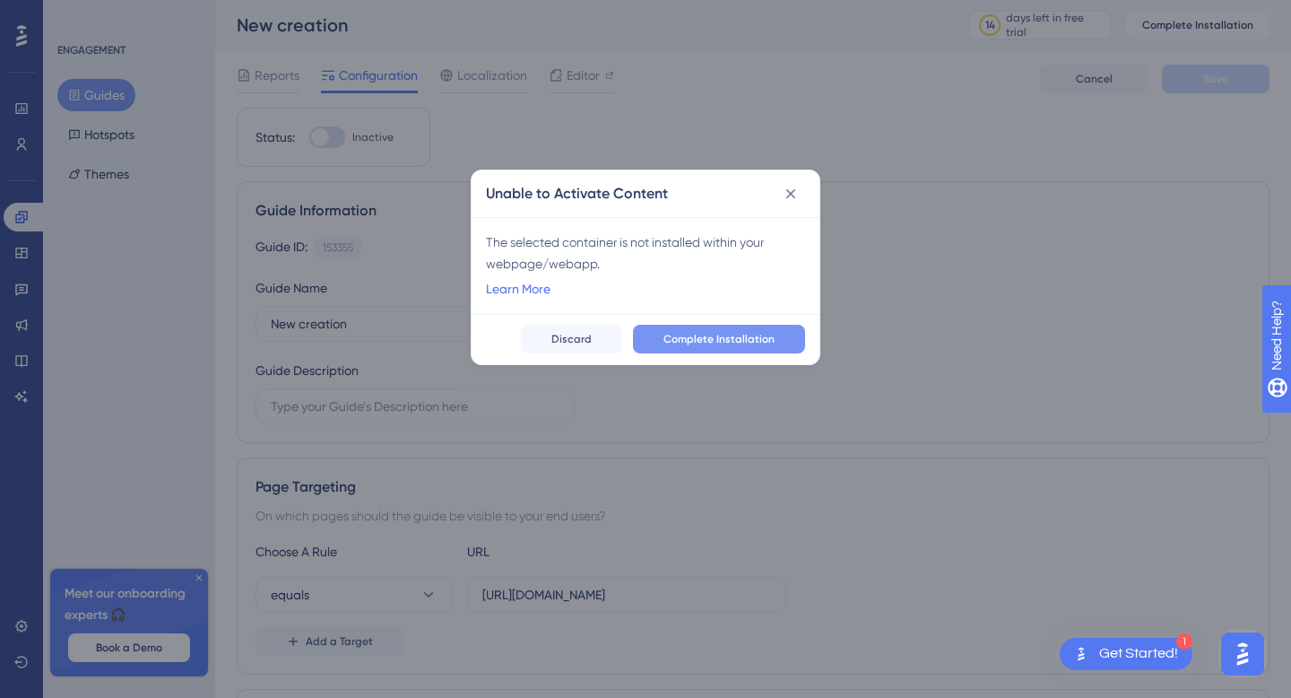
click at [677, 343] on span "Complete Installation" at bounding box center [719, 339] width 111 height 14
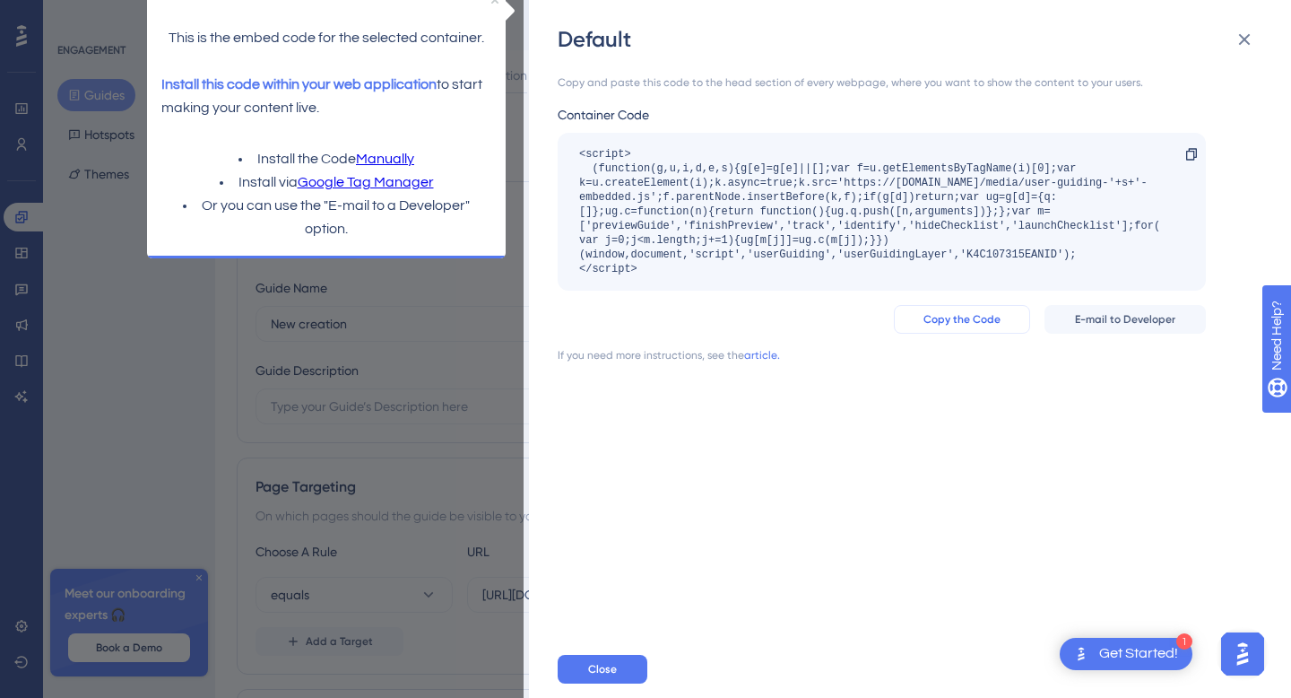
click at [985, 327] on button "Copy the Code" at bounding box center [962, 319] width 136 height 29
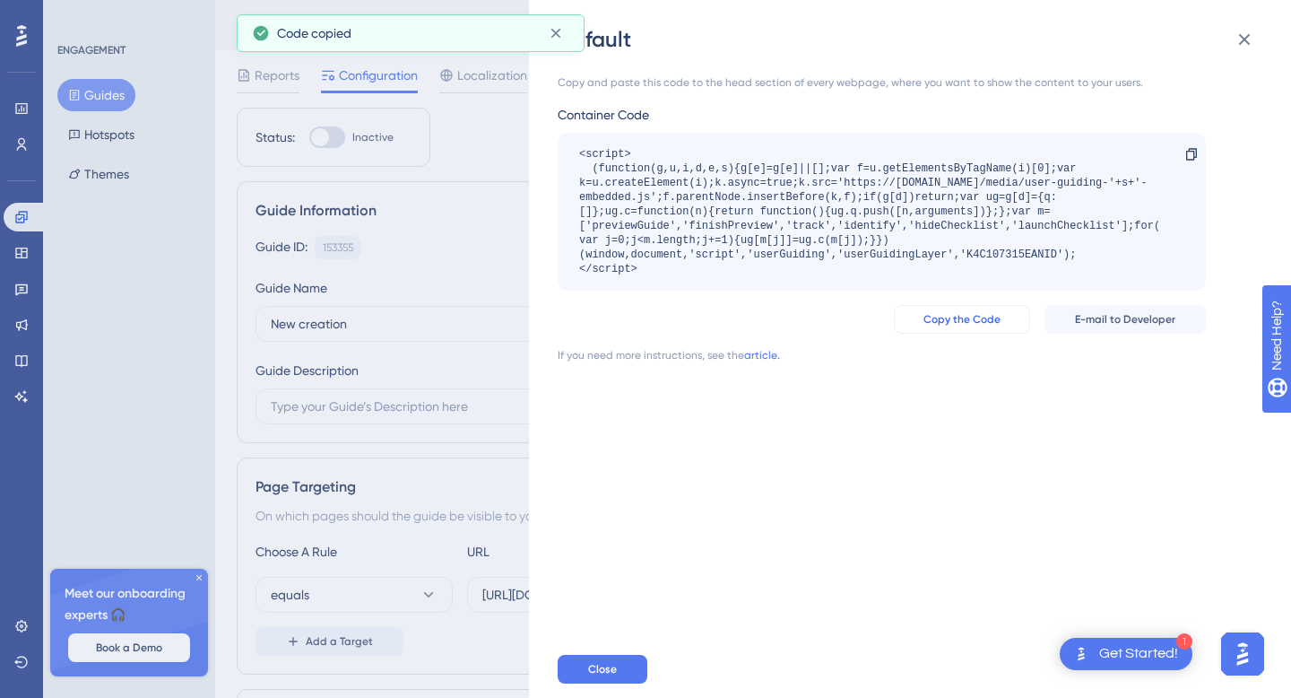
click at [985, 327] on button "Copy the Code" at bounding box center [962, 319] width 136 height 29
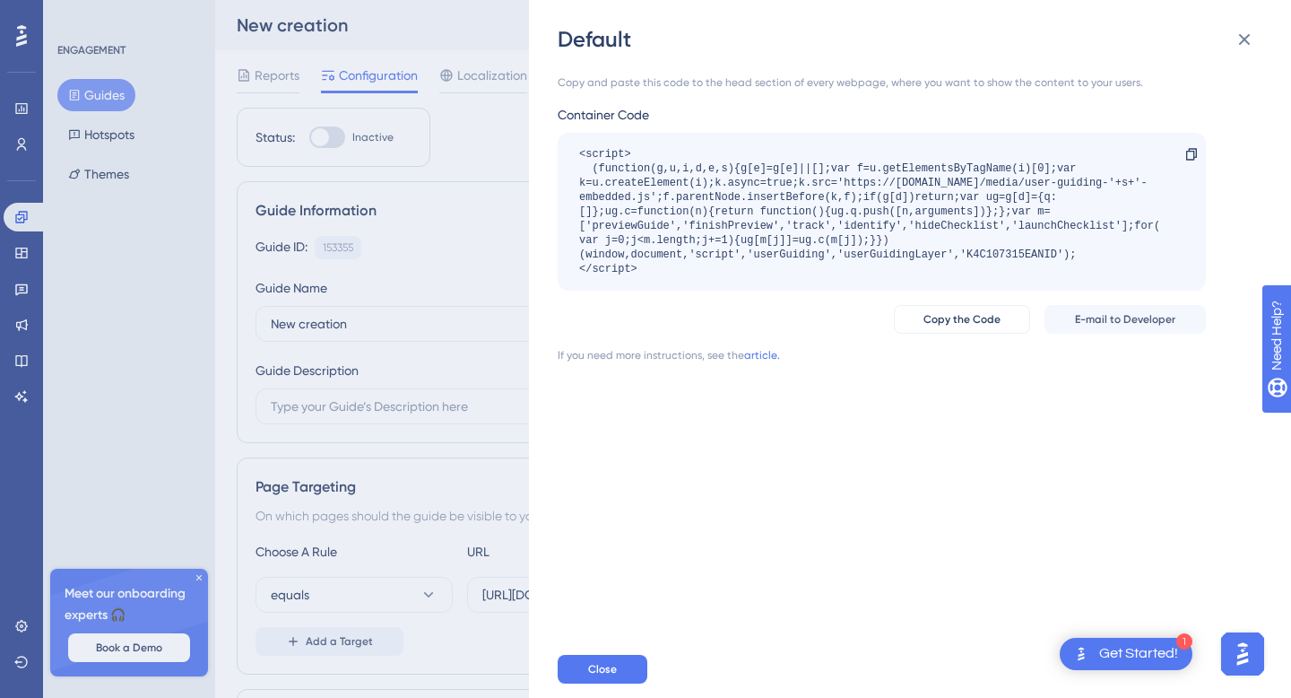
click at [199, 578] on div "Default Copy and paste this code to the head section of every webpage, where yo…" at bounding box center [645, 349] width 1291 height 698
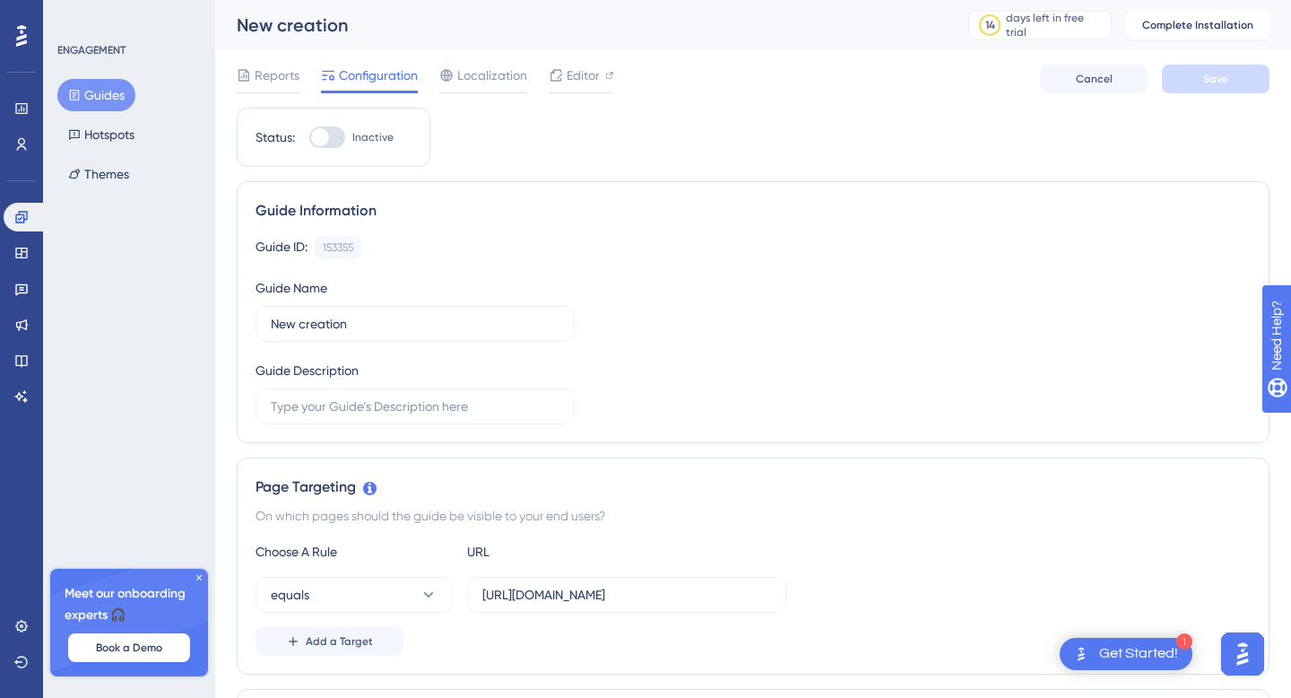
click at [199, 578] on icon at bounding box center [198, 577] width 5 height 5
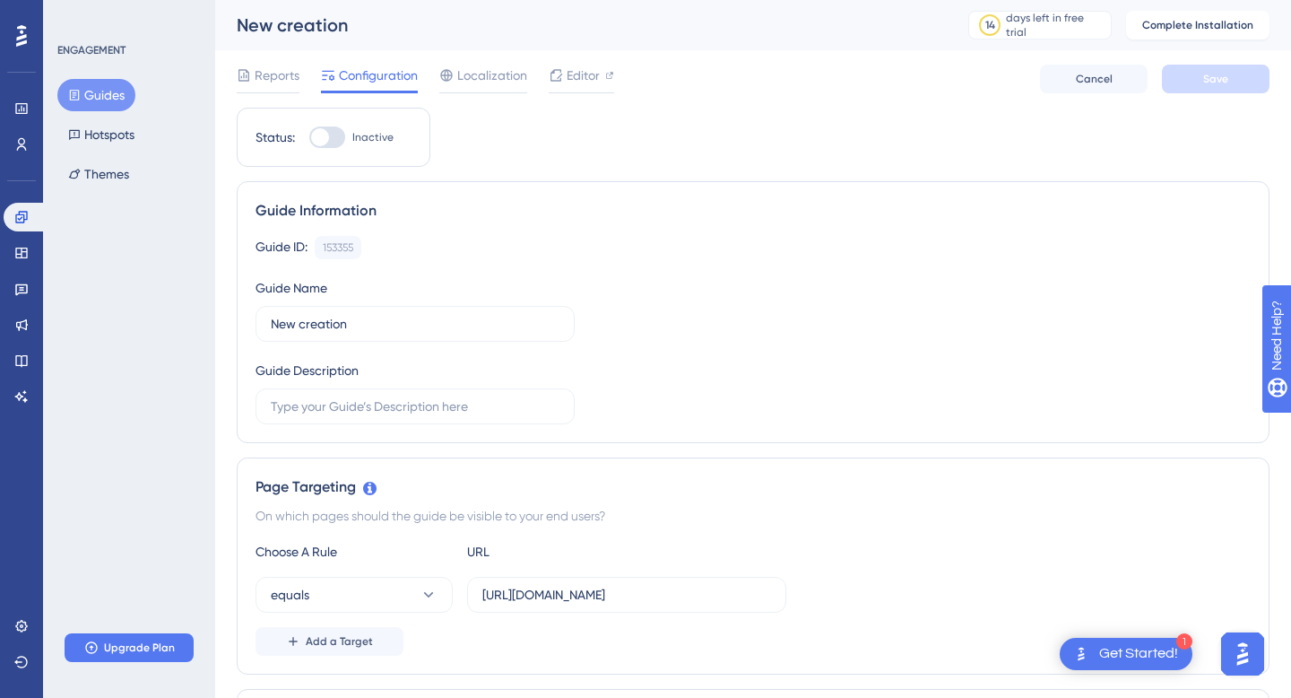
click at [1128, 664] on div "1 Get Started!" at bounding box center [1126, 654] width 133 height 32
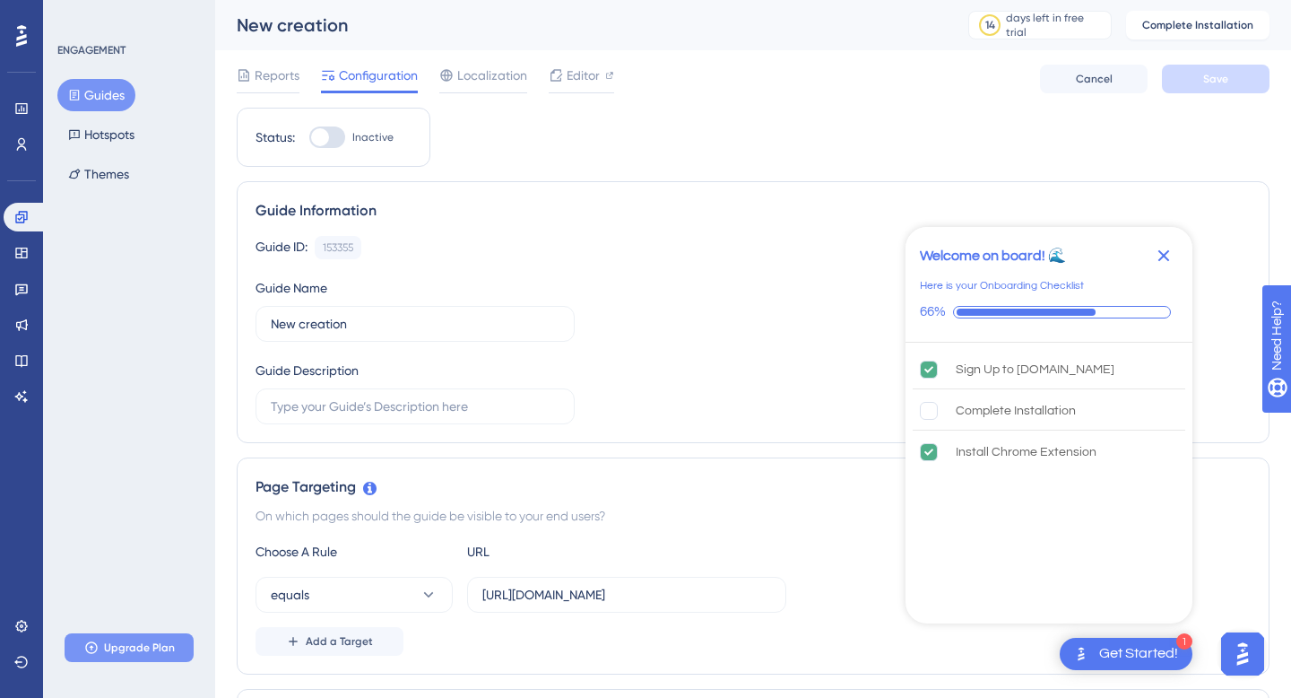
click at [153, 638] on button "Upgrade Plan" at bounding box center [129, 647] width 129 height 29
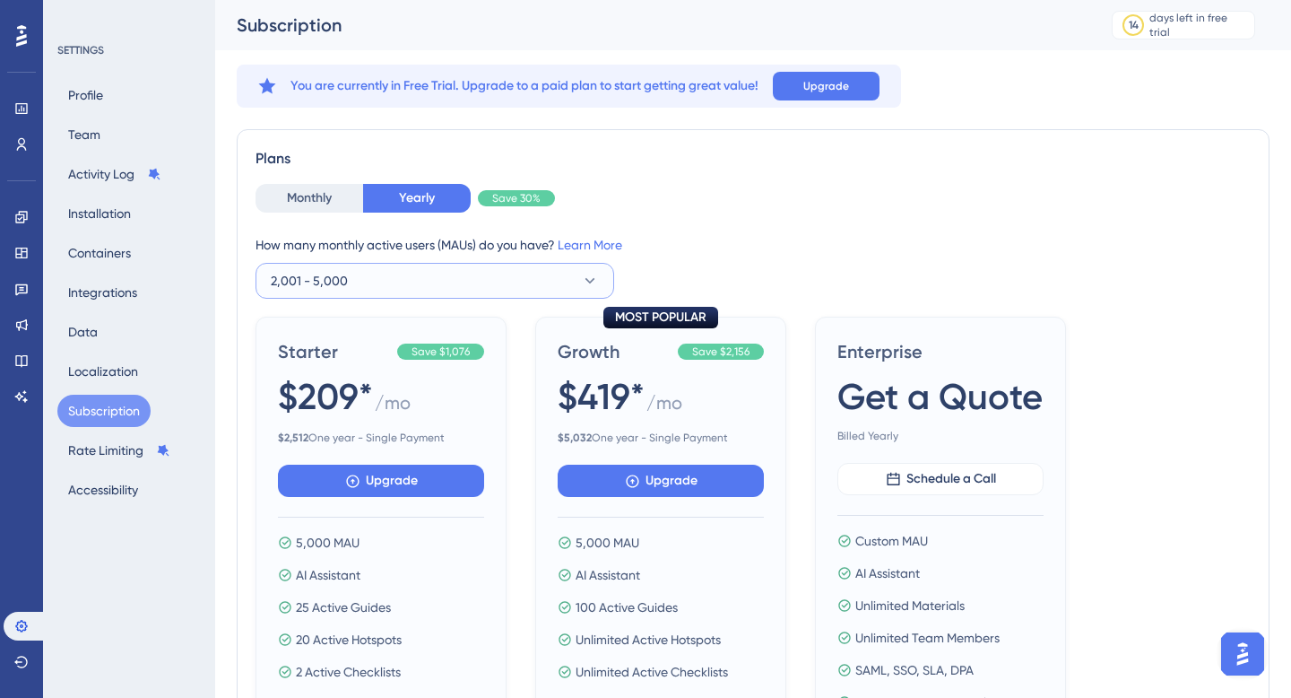
click at [422, 271] on button "2,001 - 5,000" at bounding box center [435, 281] width 359 height 36
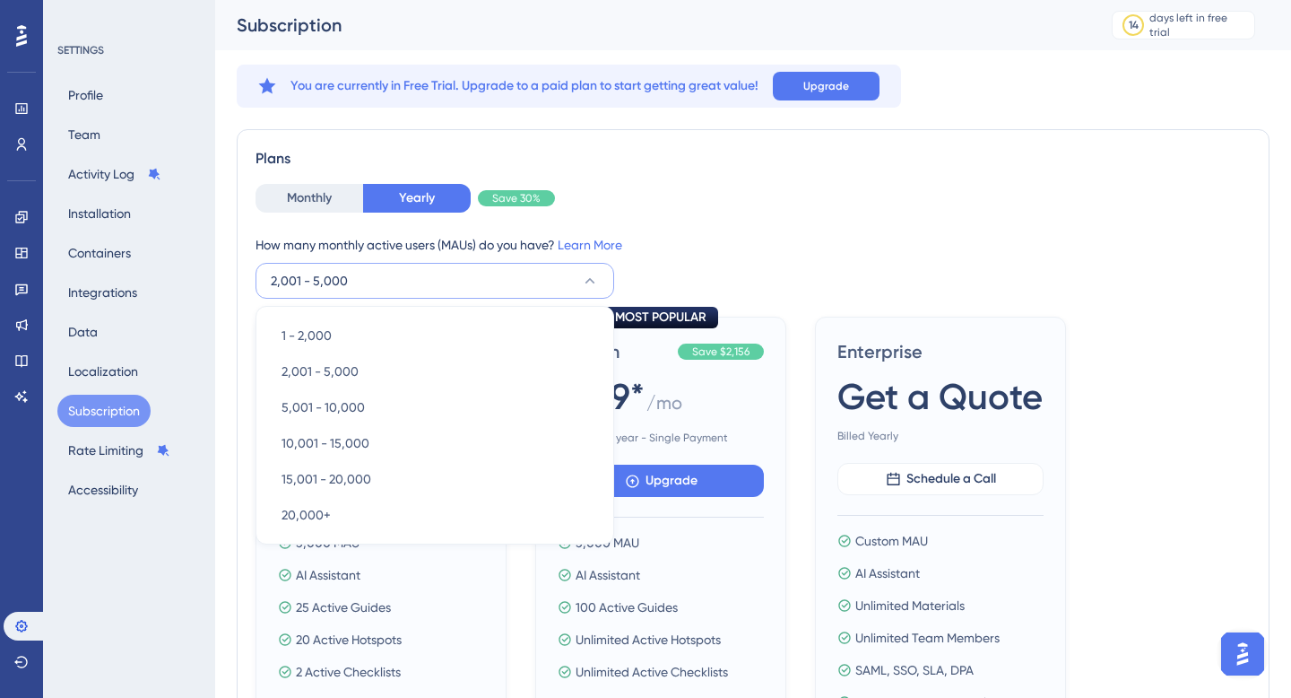
scroll to position [74, 0]
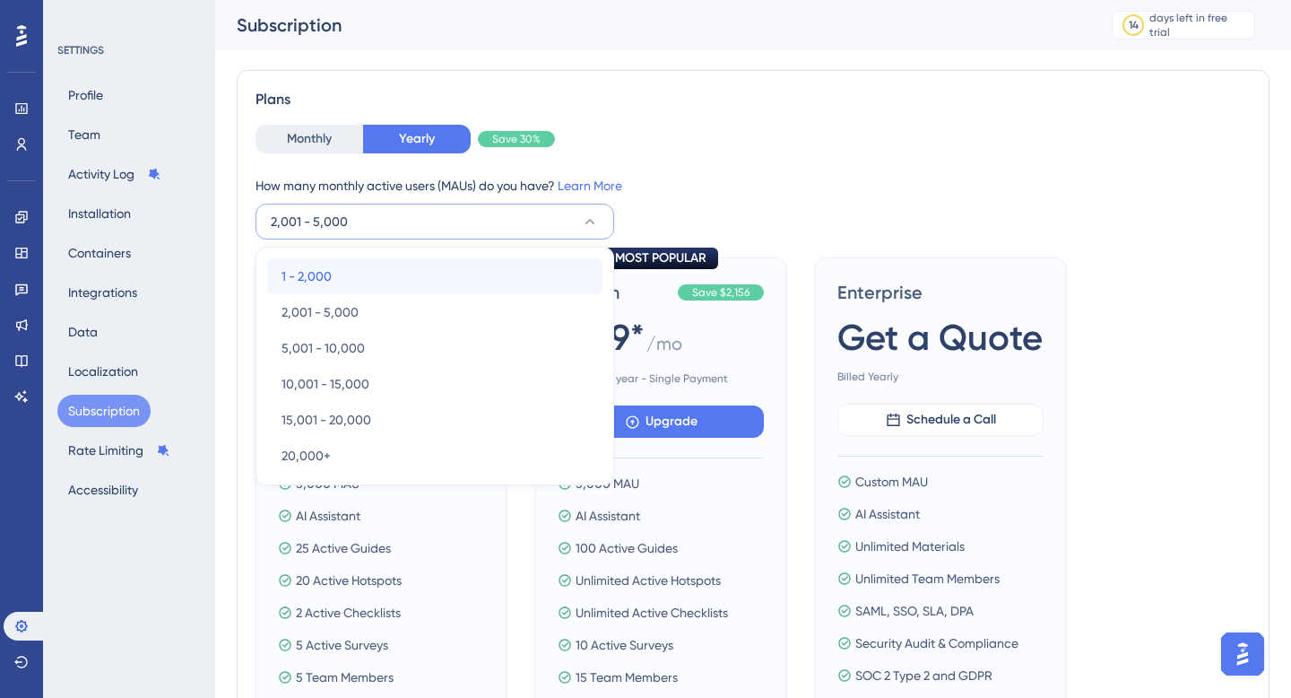
click at [386, 280] on div "1 - 2,000 1 - 2,000" at bounding box center [435, 276] width 307 height 36
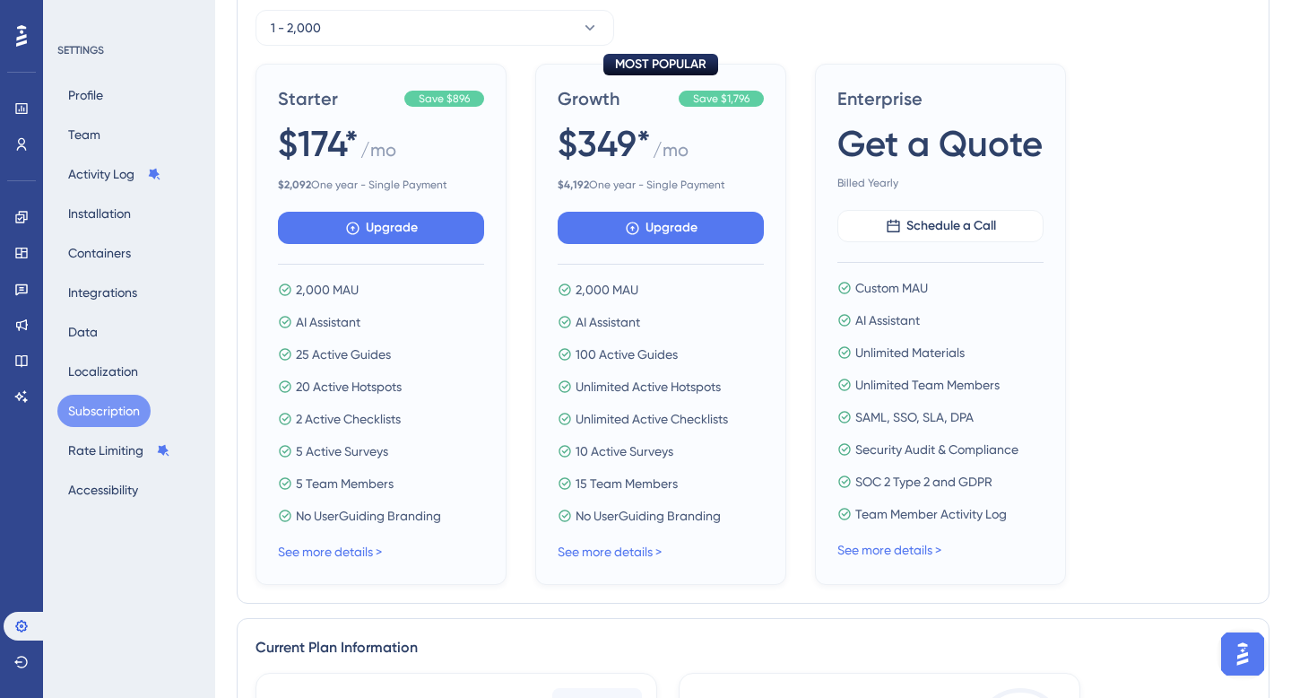
scroll to position [0, 0]
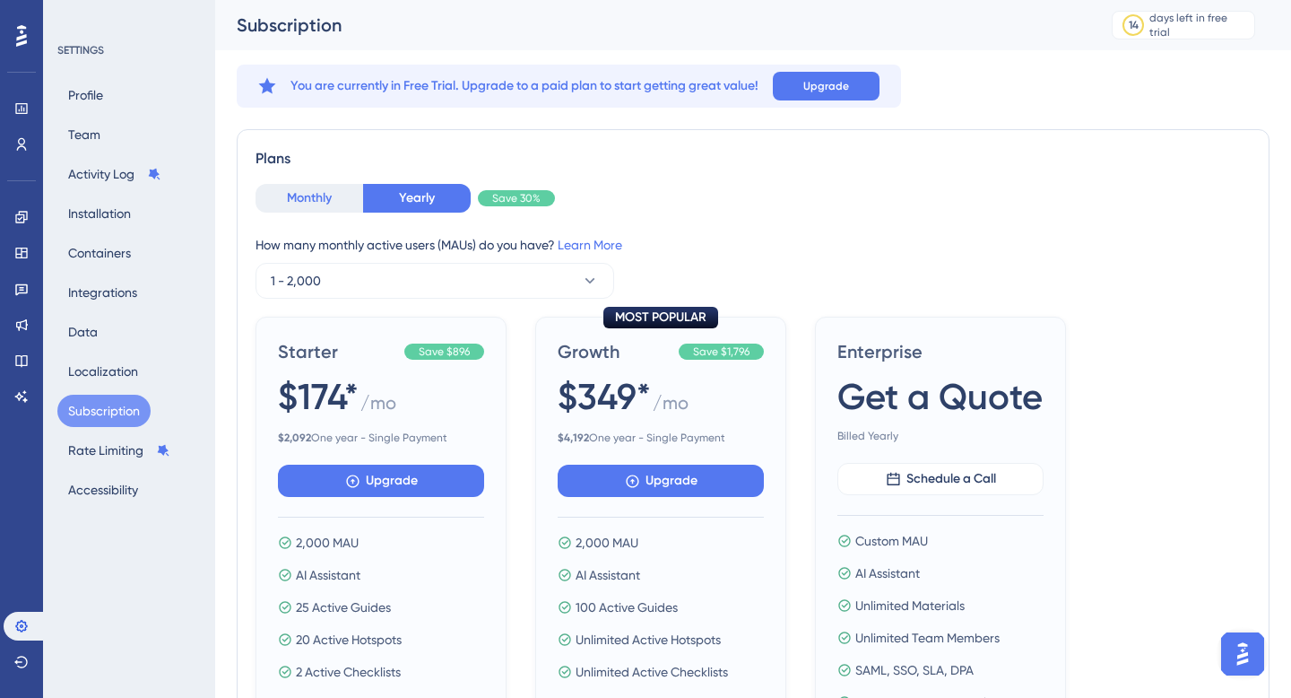
click at [298, 211] on button "Monthly" at bounding box center [310, 198] width 108 height 29
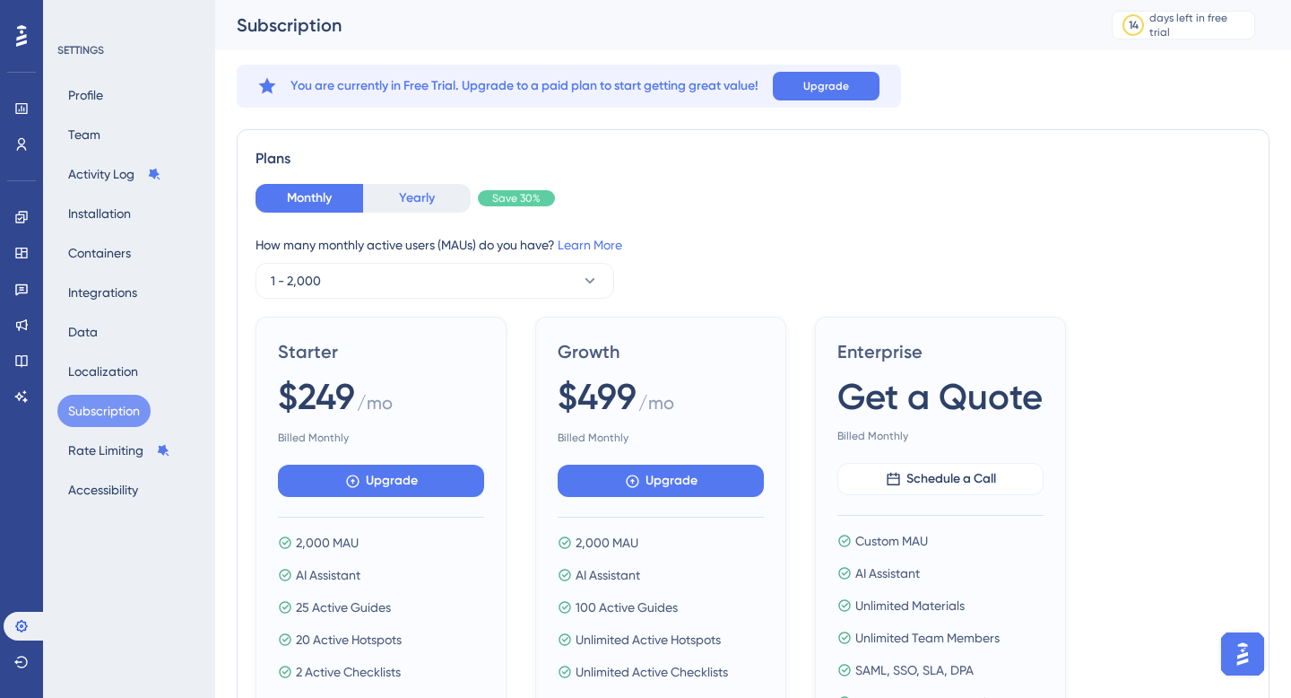
click at [444, 200] on button "Yearly" at bounding box center [417, 198] width 108 height 29
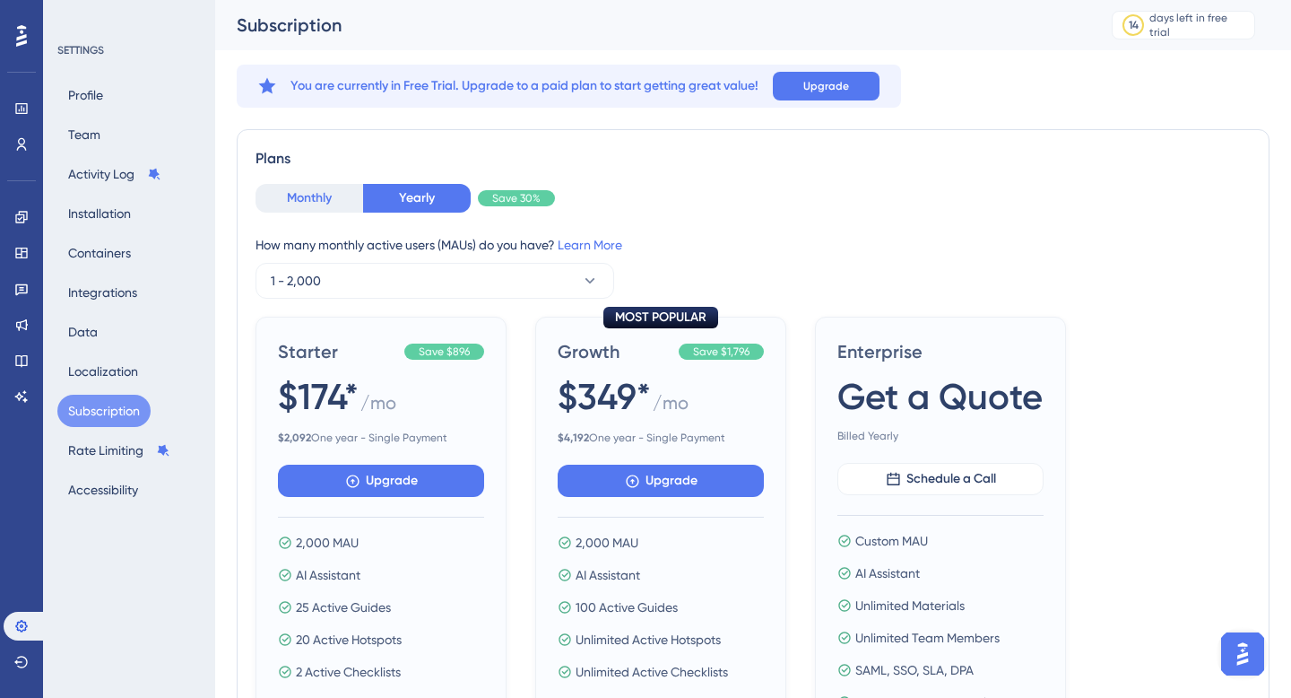
click at [325, 200] on button "Monthly" at bounding box center [310, 198] width 108 height 29
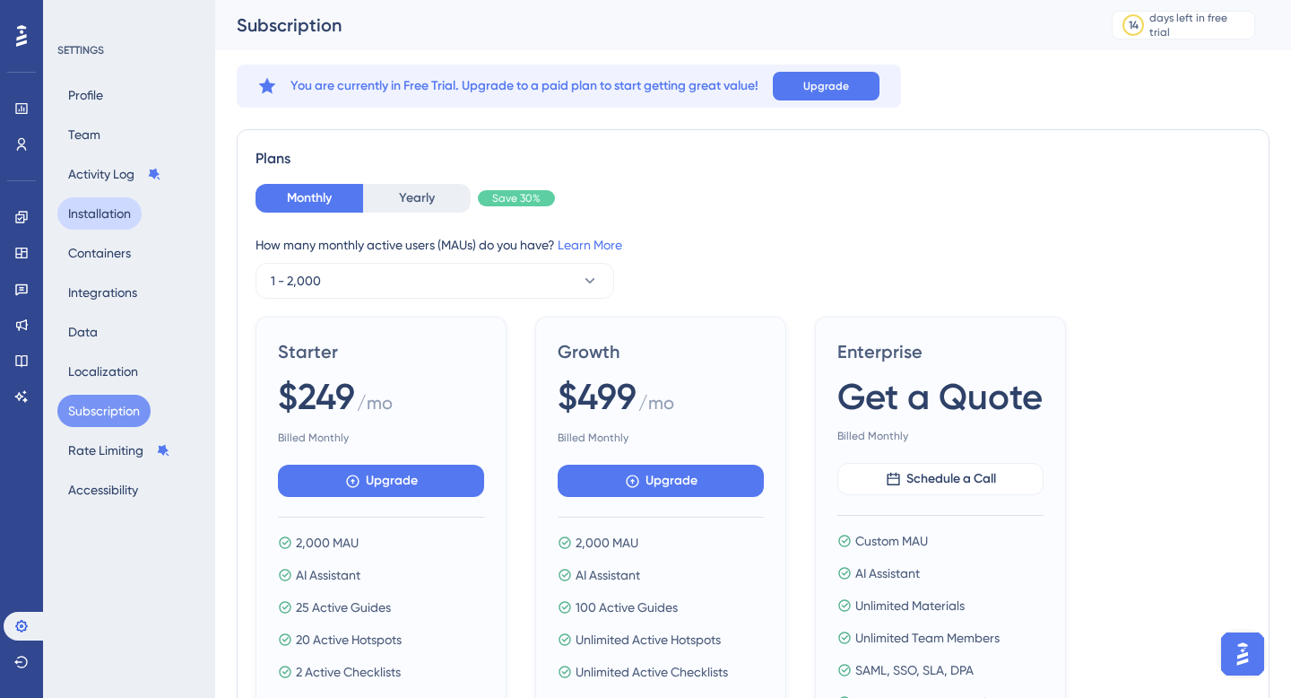
click at [103, 215] on button "Installation" at bounding box center [99, 213] width 84 height 32
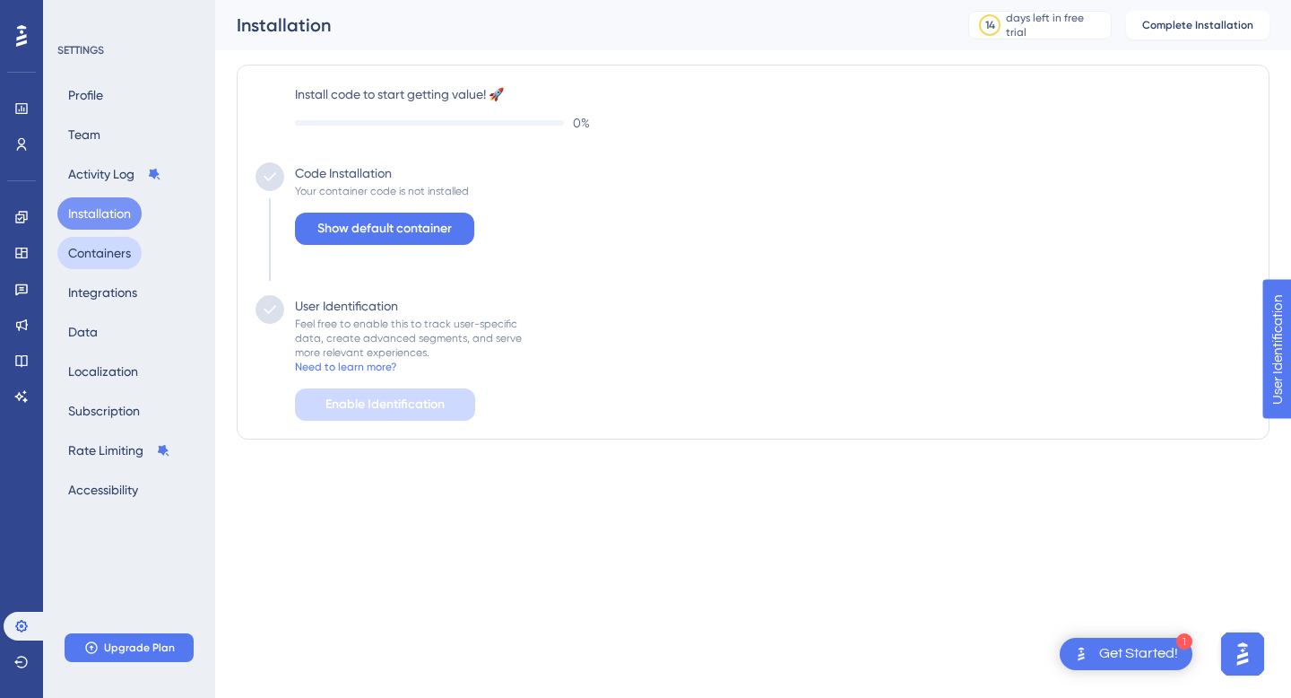
click at [99, 265] on button "Containers" at bounding box center [99, 253] width 84 height 32
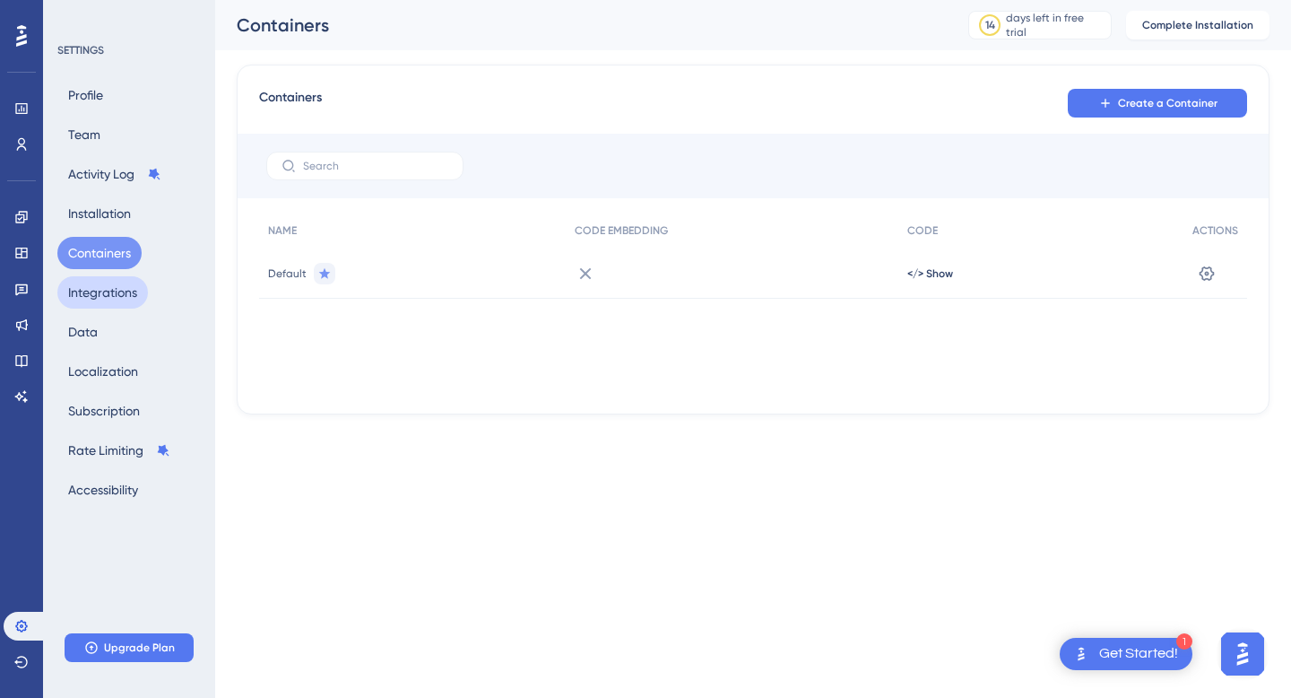
click at [104, 298] on button "Integrations" at bounding box center [102, 292] width 91 height 32
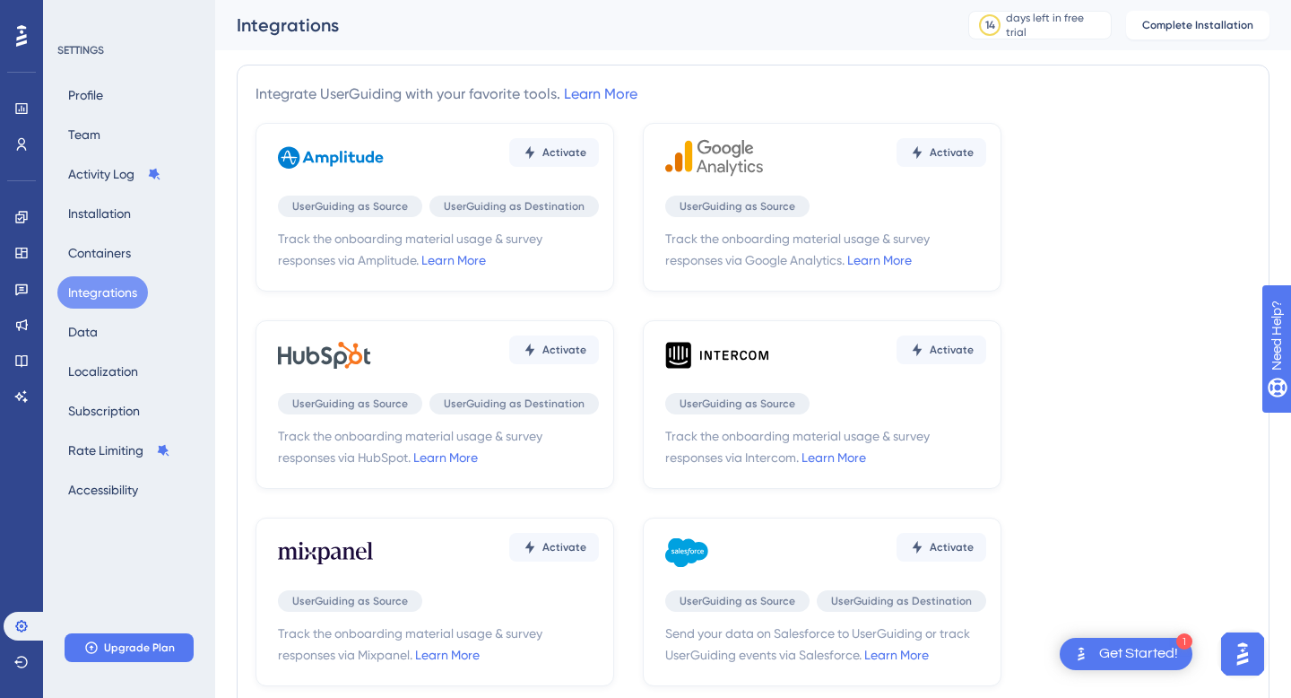
click at [121, 329] on div "Profile Team Activity Log Installation Containers Integrations Data Localizatio…" at bounding box center [129, 292] width 145 height 427
click at [87, 327] on button "Data" at bounding box center [82, 332] width 51 height 32
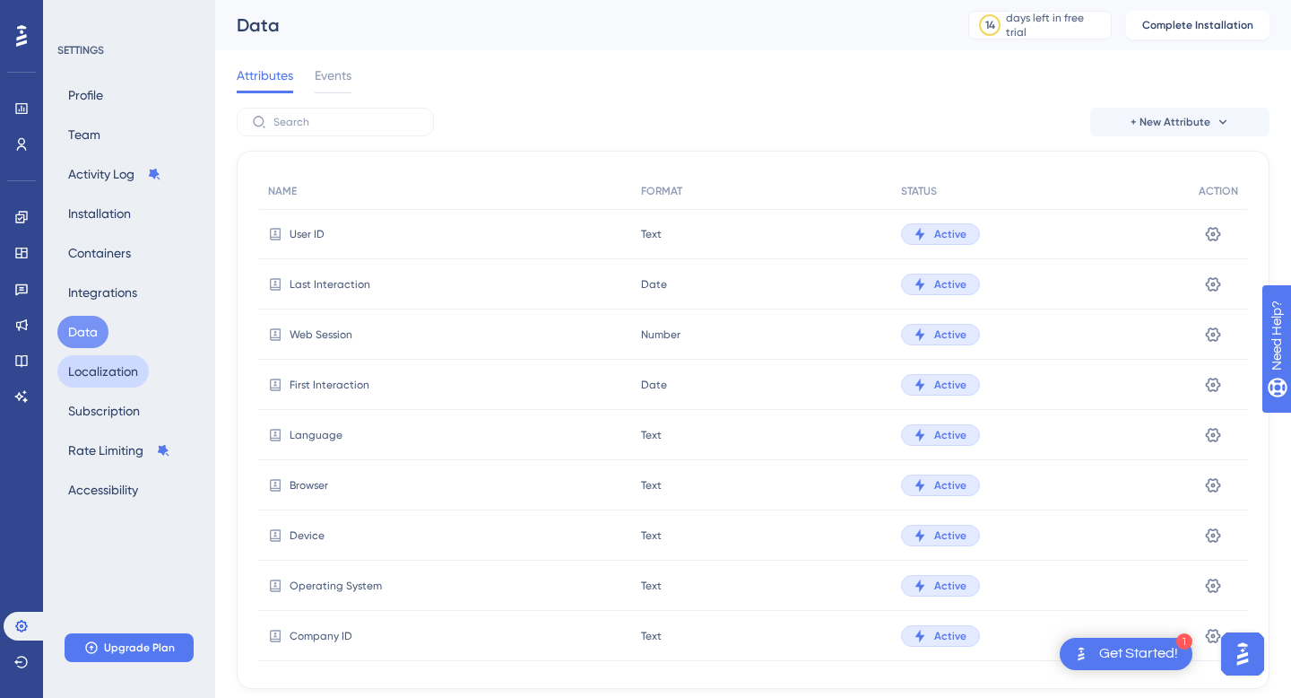
click at [97, 369] on button "Localization" at bounding box center [102, 371] width 91 height 32
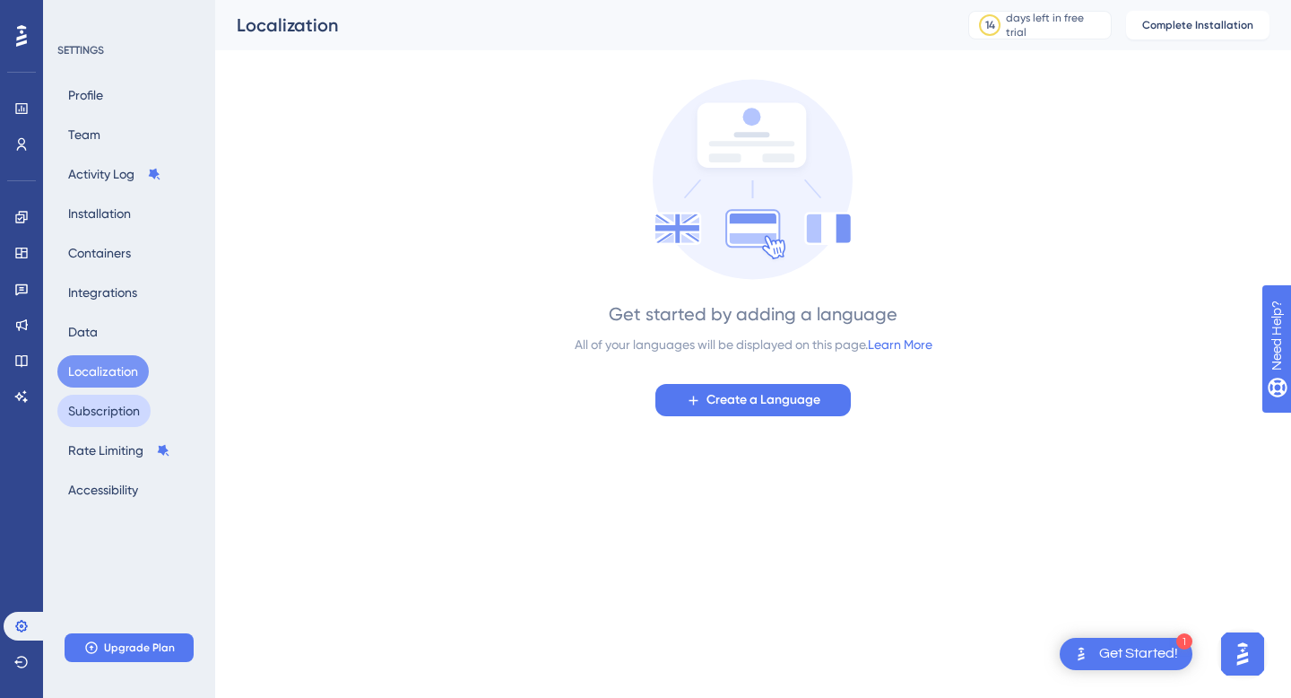
click at [97, 401] on button "Subscription" at bounding box center [103, 411] width 93 height 32
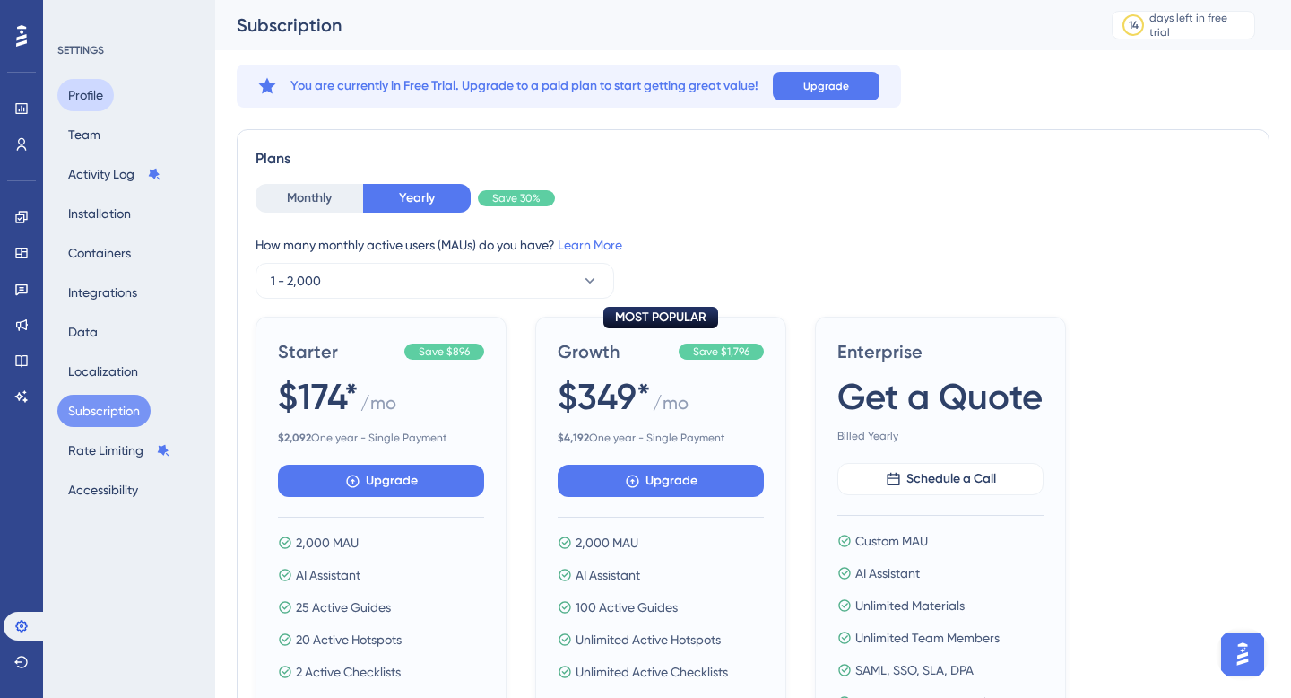
click at [96, 90] on button "Profile" at bounding box center [85, 95] width 56 height 32
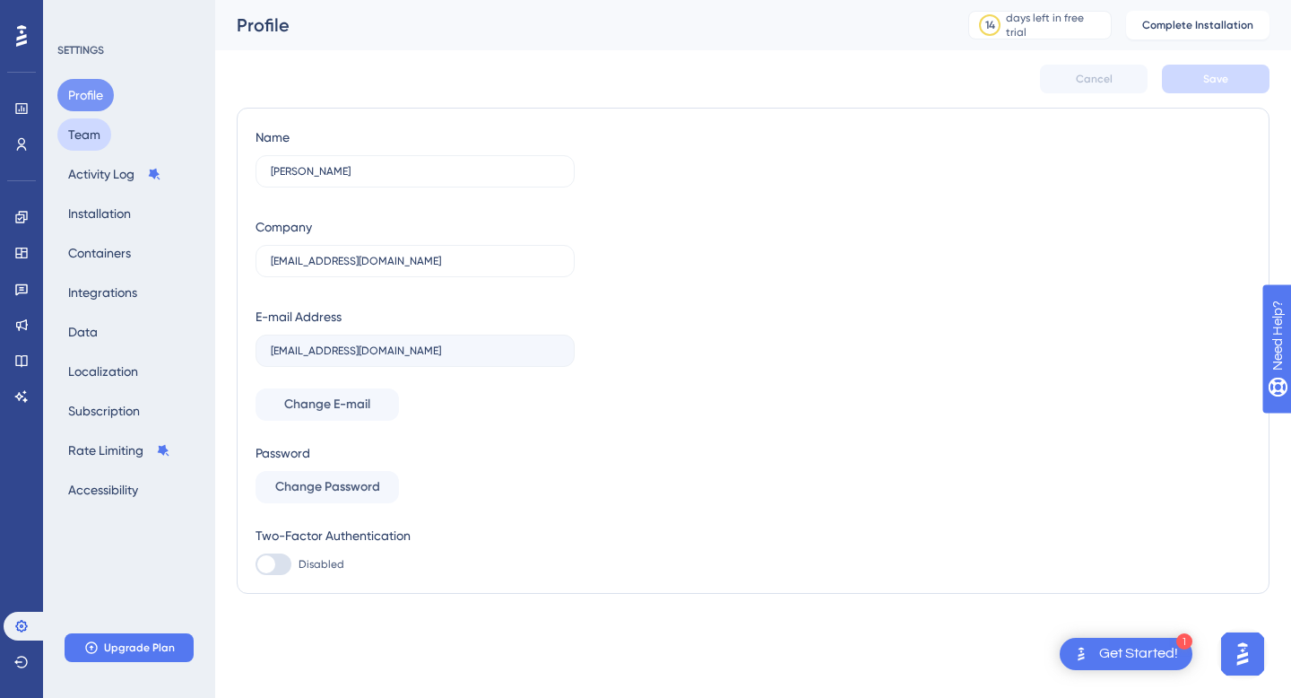
click at [96, 129] on button "Team" at bounding box center [84, 134] width 54 height 32
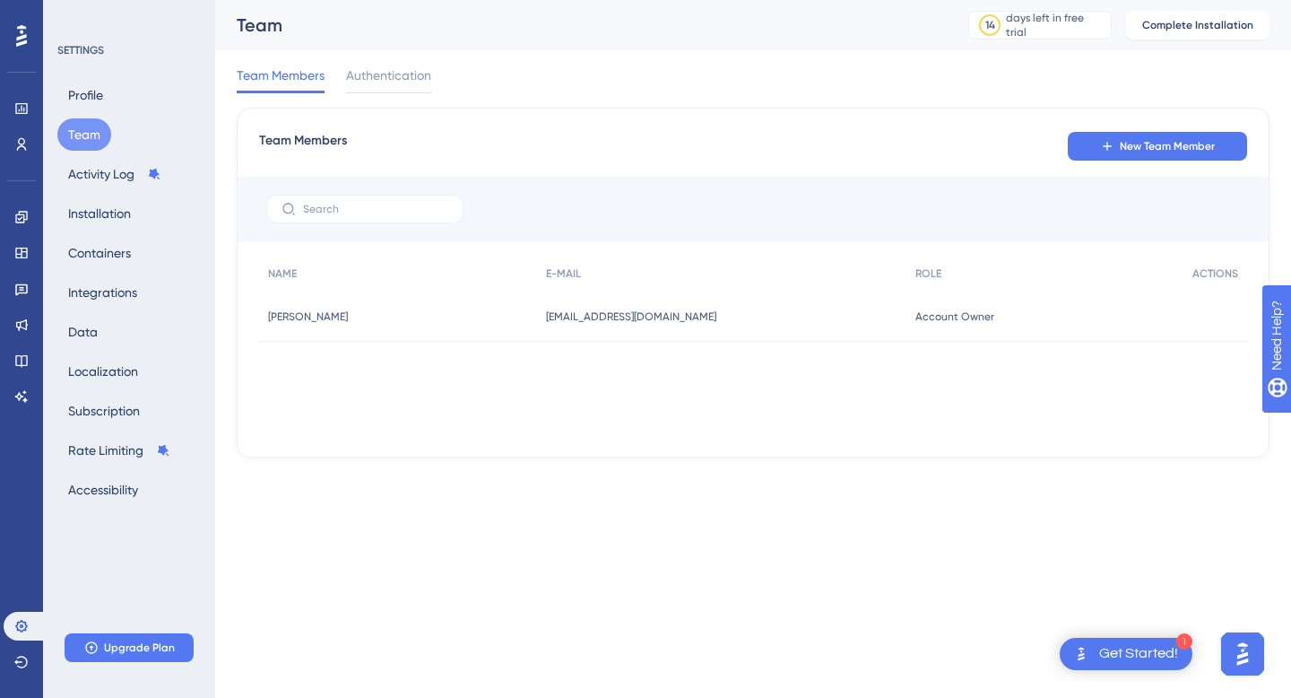
click at [23, 43] on icon at bounding box center [21, 36] width 11 height 22
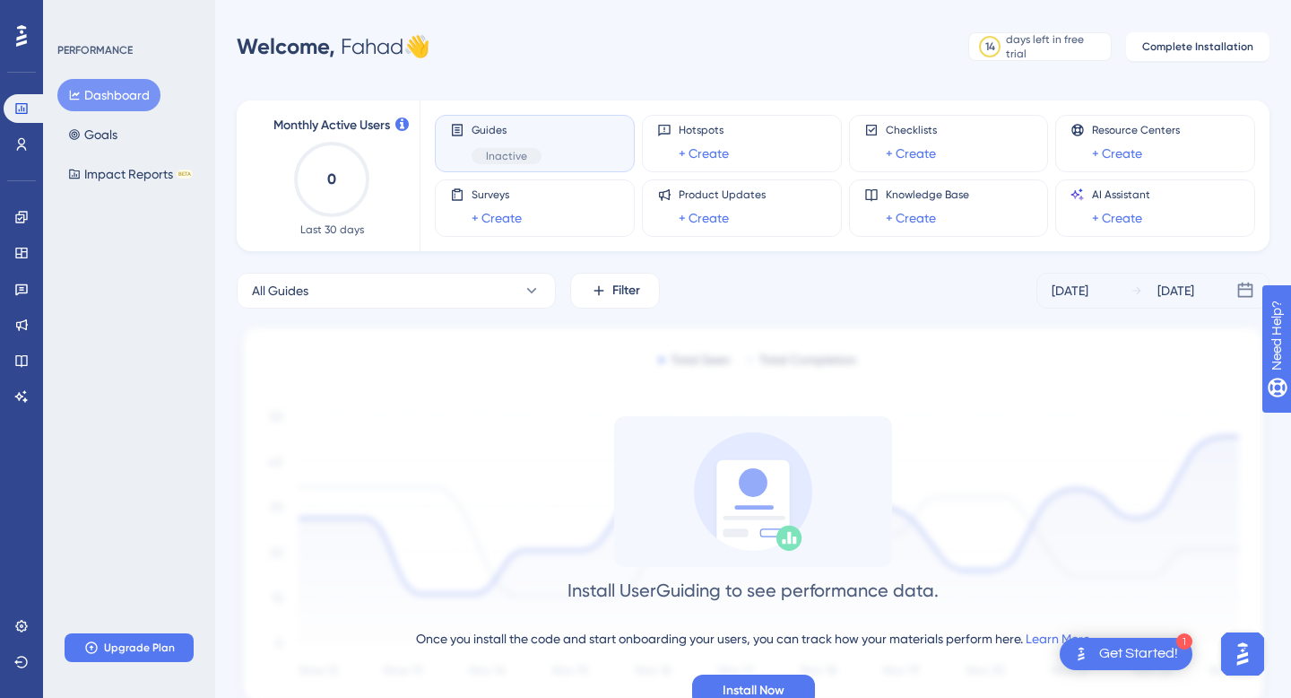
click at [554, 148] on div "Guides Inactive" at bounding box center [534, 143] width 169 height 41
click at [487, 129] on span "Guides" at bounding box center [507, 130] width 70 height 14
click at [475, 132] on span "Guides" at bounding box center [507, 130] width 70 height 14
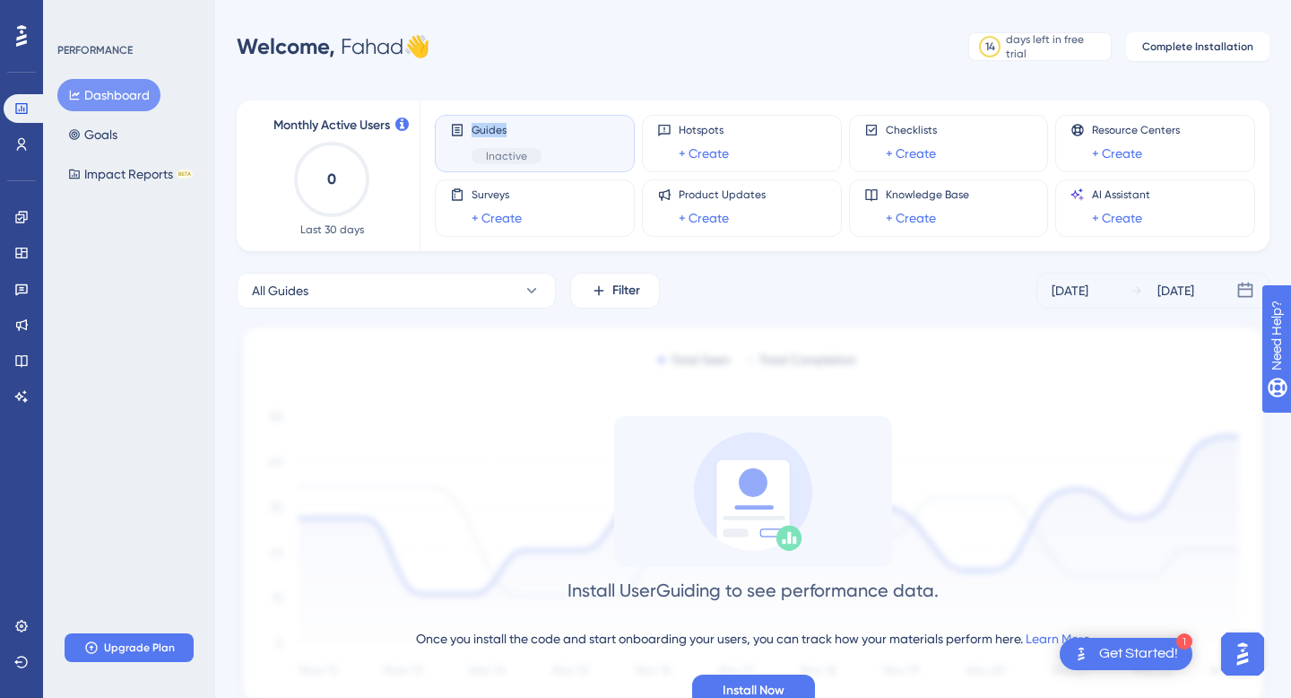
click at [475, 132] on span "Guides" at bounding box center [507, 130] width 70 height 14
click at [126, 139] on button "Goals" at bounding box center [92, 134] width 71 height 32
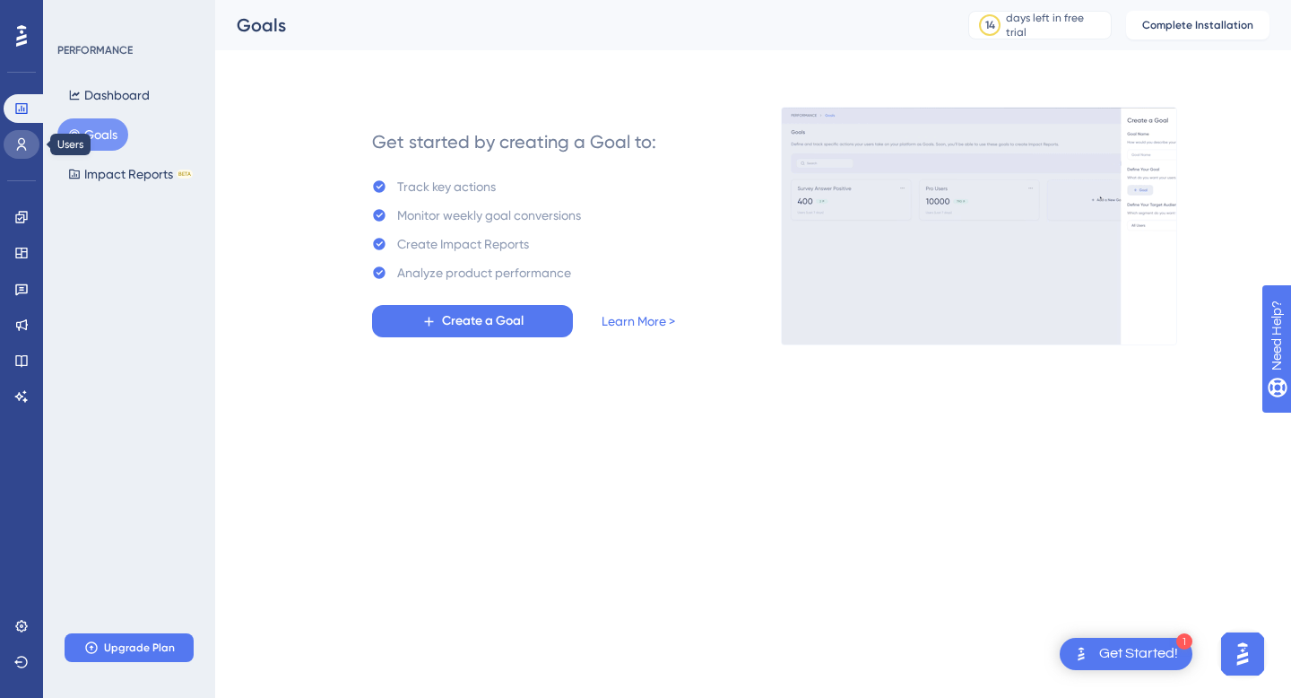
click at [15, 149] on icon at bounding box center [21, 144] width 14 height 14
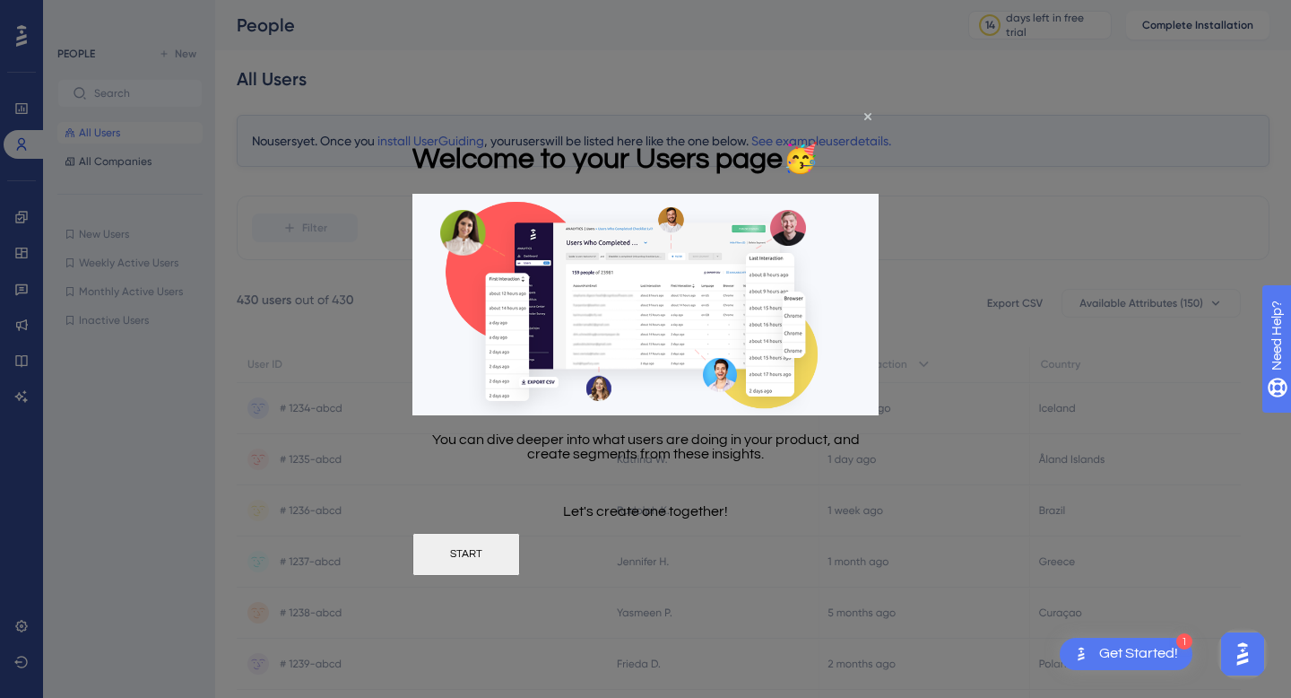
click at [520, 551] on button "START" at bounding box center [466, 554] width 108 height 43
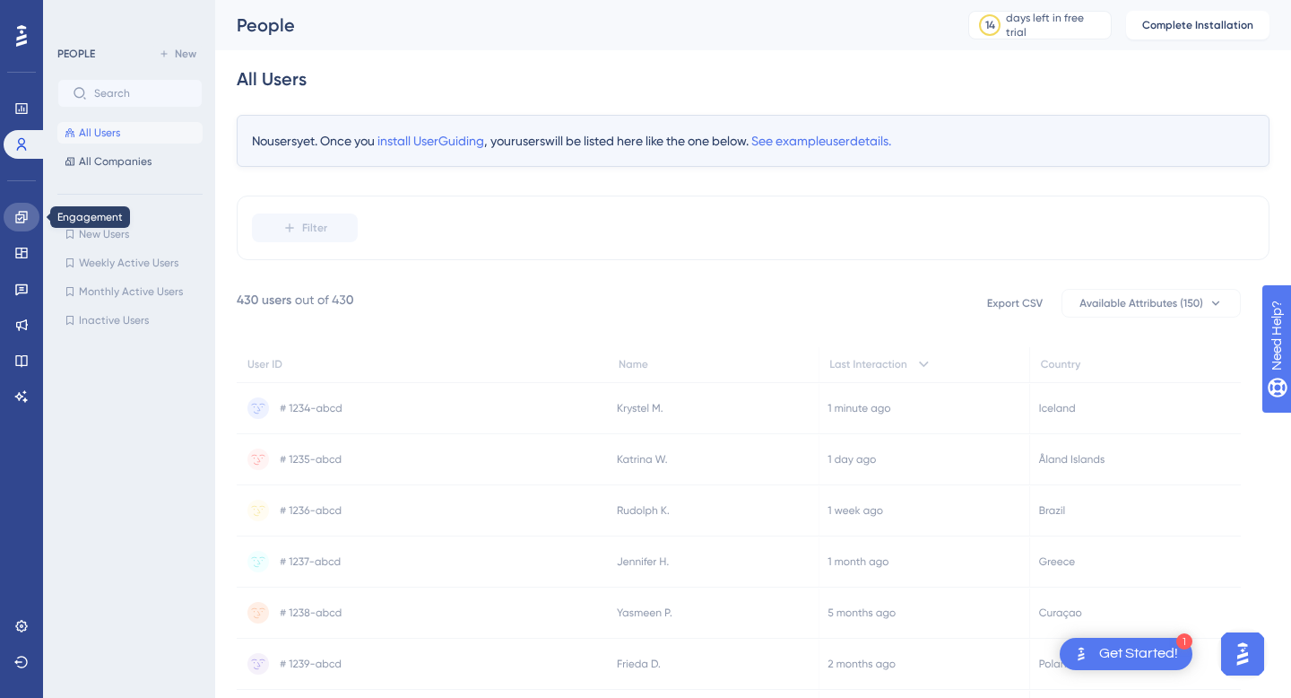
click at [23, 225] on link at bounding box center [22, 217] width 36 height 29
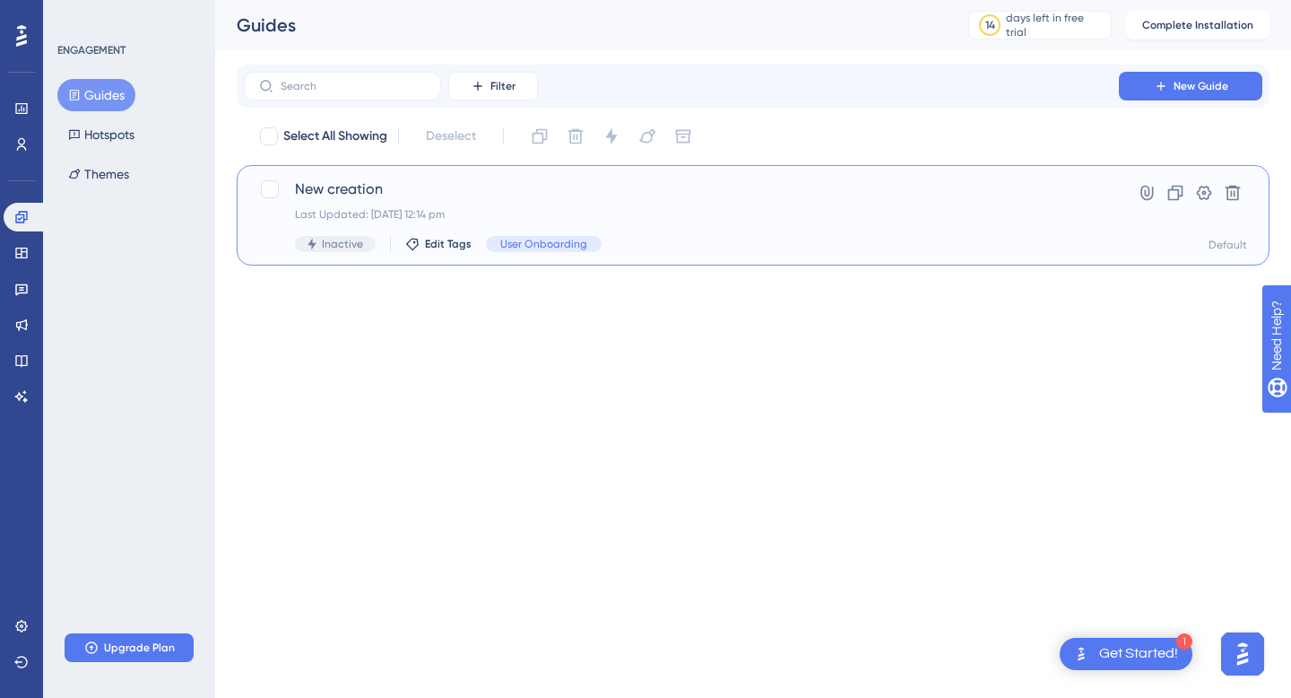
click at [378, 195] on span "New creation" at bounding box center [681, 189] width 773 height 22
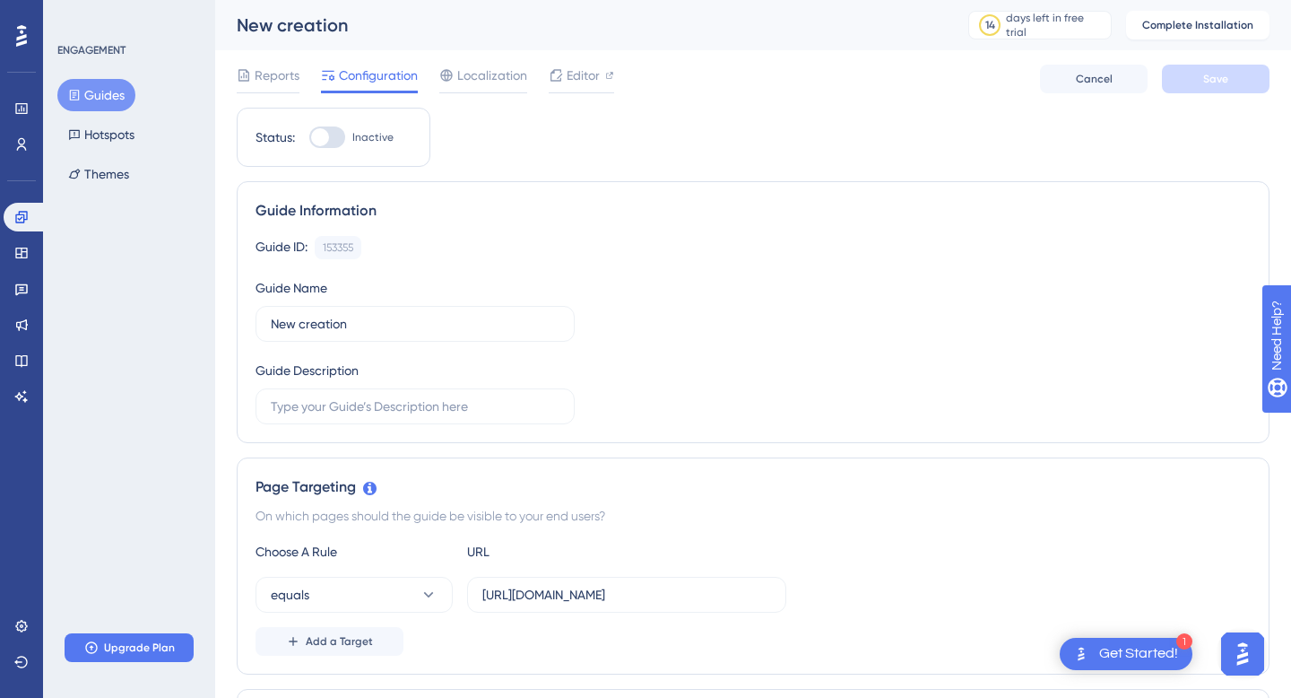
click at [334, 121] on div "Status: Inactive" at bounding box center [334, 137] width 194 height 59
click at [320, 145] on div at bounding box center [320, 137] width 18 height 18
click at [309, 138] on input "Inactive" at bounding box center [308, 137] width 1 height 1
checkbox input "false"
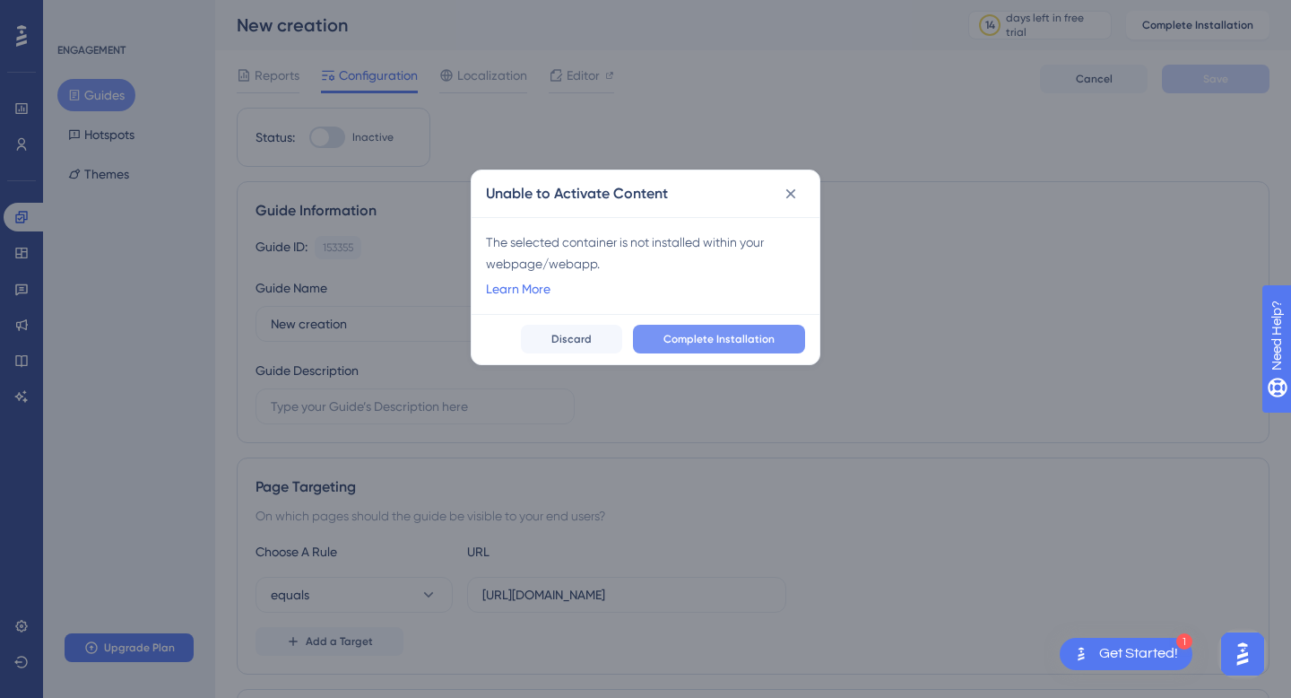
click at [664, 343] on button "Complete Installation" at bounding box center [719, 339] width 172 height 29
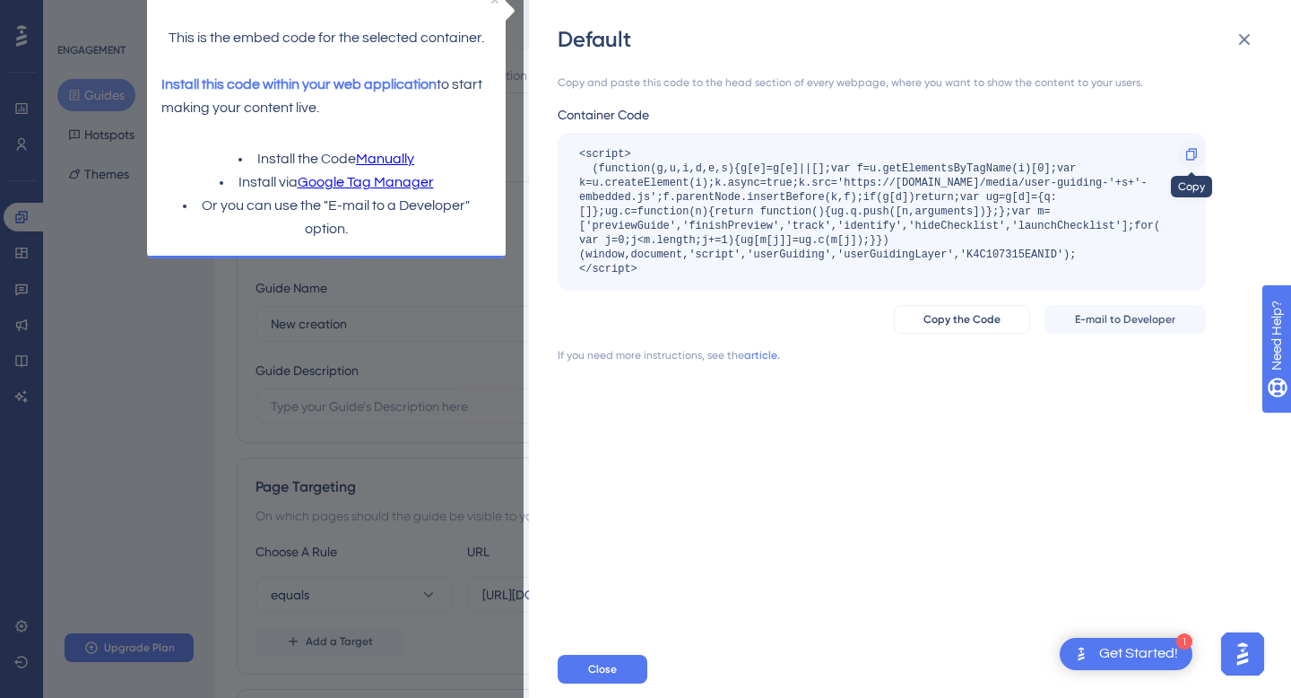
click at [1194, 150] on icon at bounding box center [1192, 154] width 14 height 14
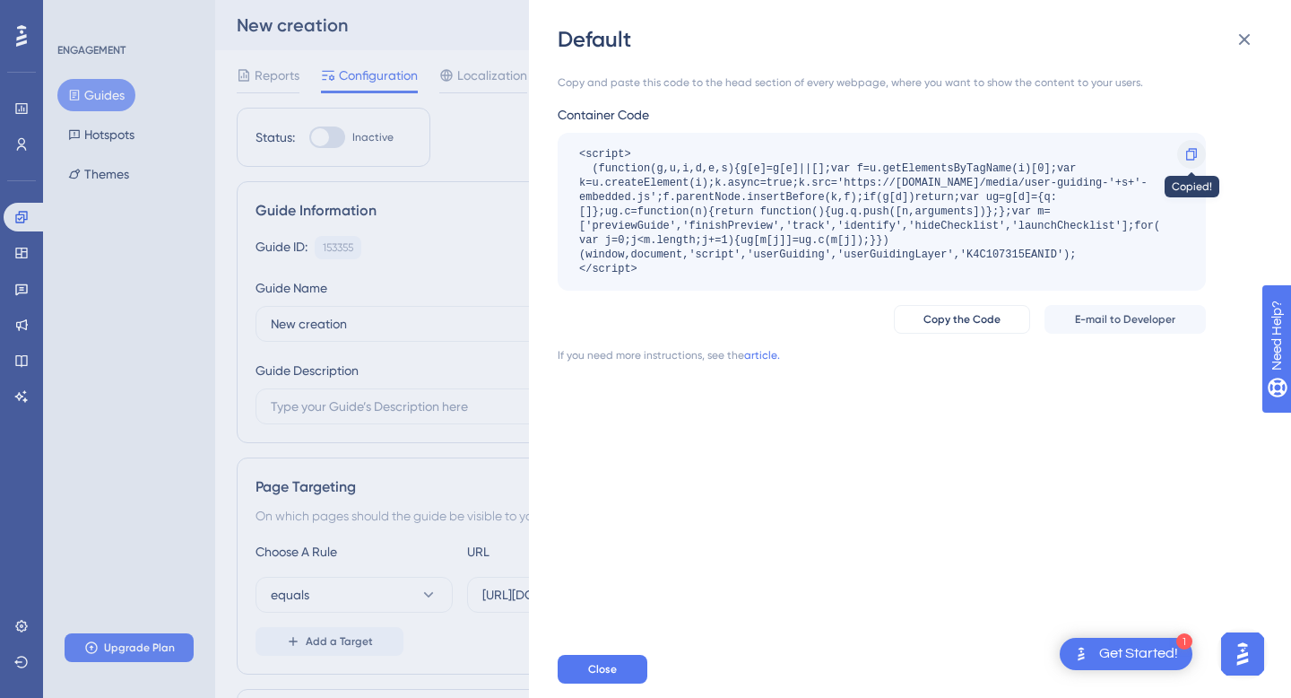
click at [1190, 153] on icon at bounding box center [1192, 154] width 14 height 14
click at [1187, 147] on icon at bounding box center [1192, 154] width 14 height 14
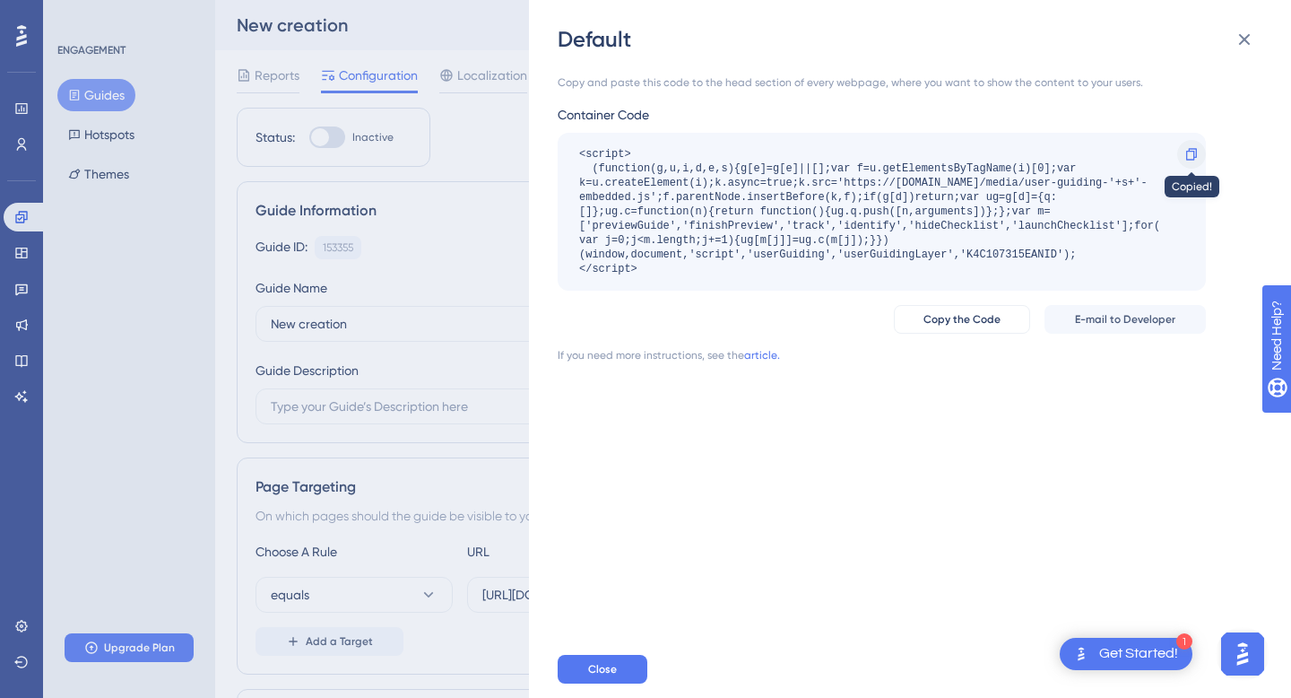
click at [1191, 152] on icon at bounding box center [1192, 154] width 14 height 14
click at [998, 318] on span "Copy the Code" at bounding box center [962, 319] width 77 height 14
click at [609, 671] on span "Close" at bounding box center [602, 669] width 29 height 14
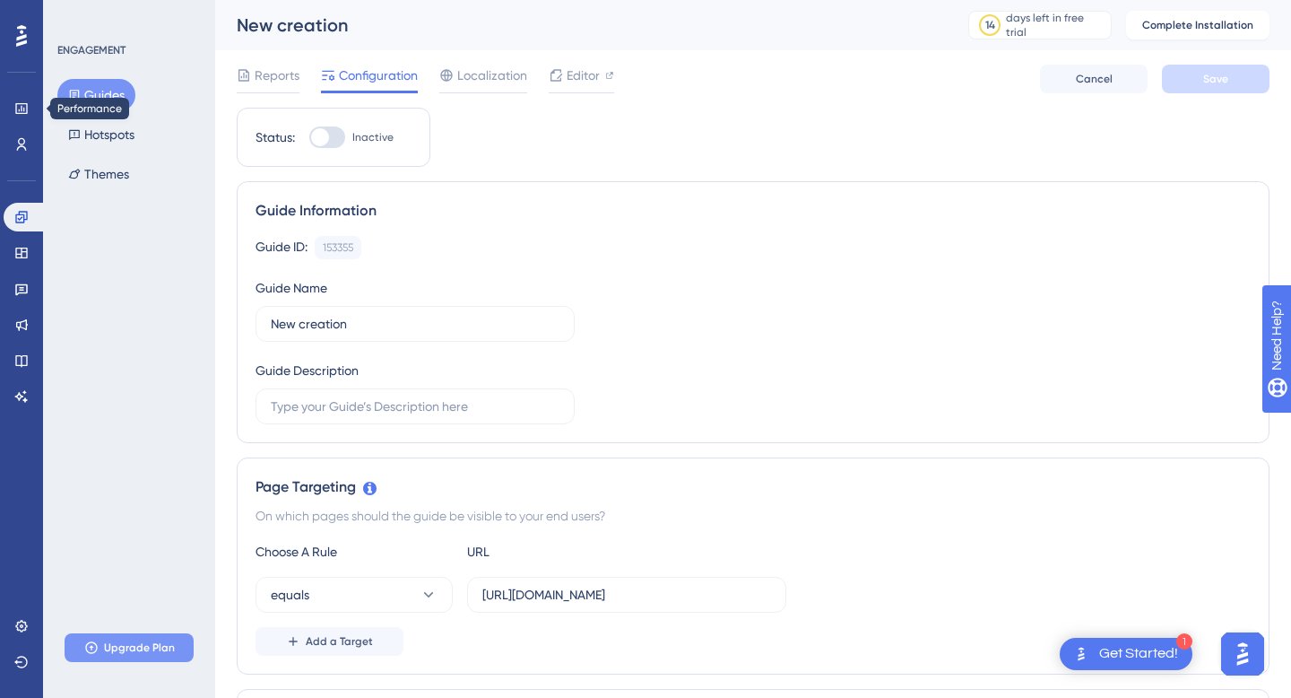
click at [98, 648] on icon at bounding box center [91, 647] width 14 height 14
